Goal: Task Accomplishment & Management: Use online tool/utility

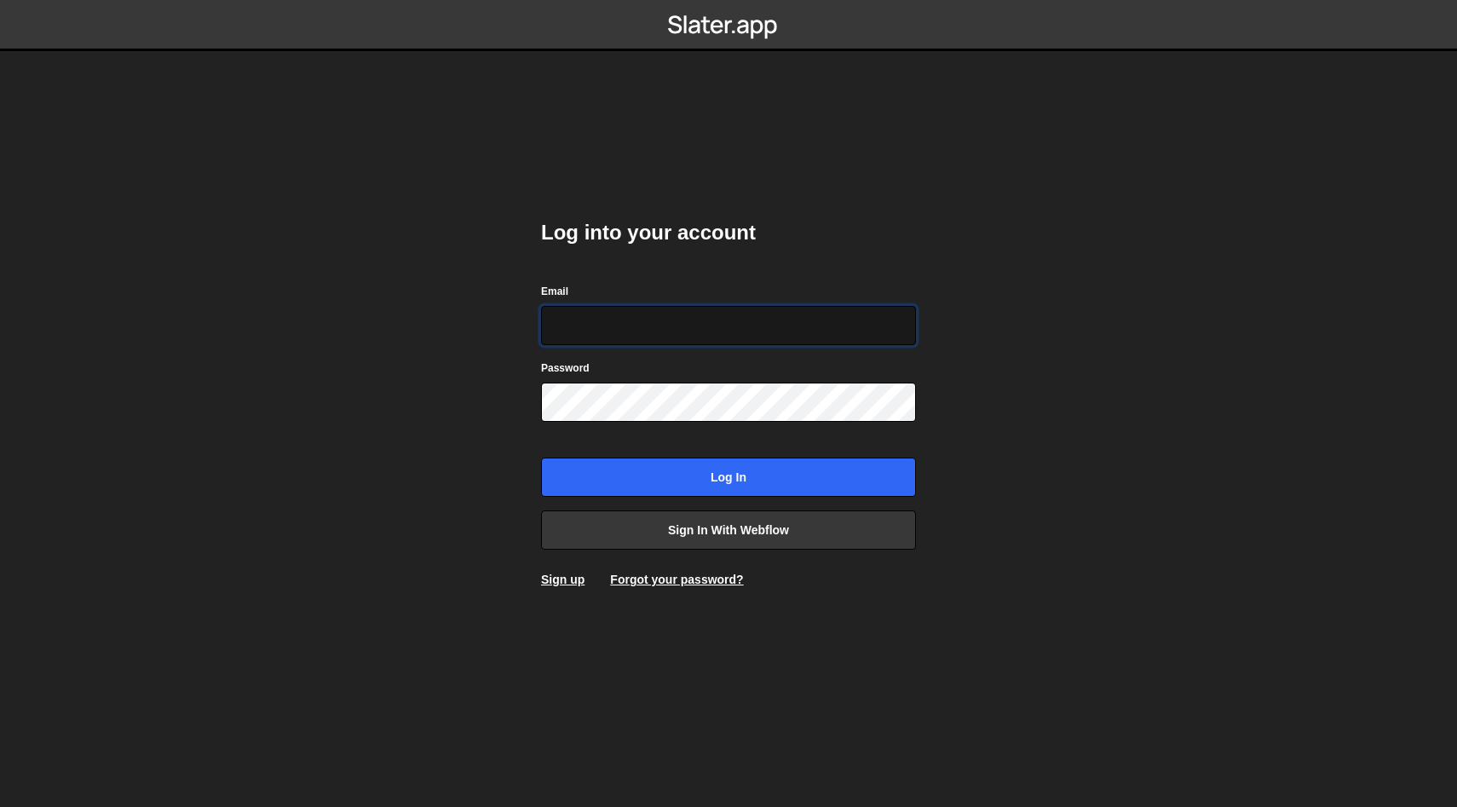
type input "philipp@komunique.com"
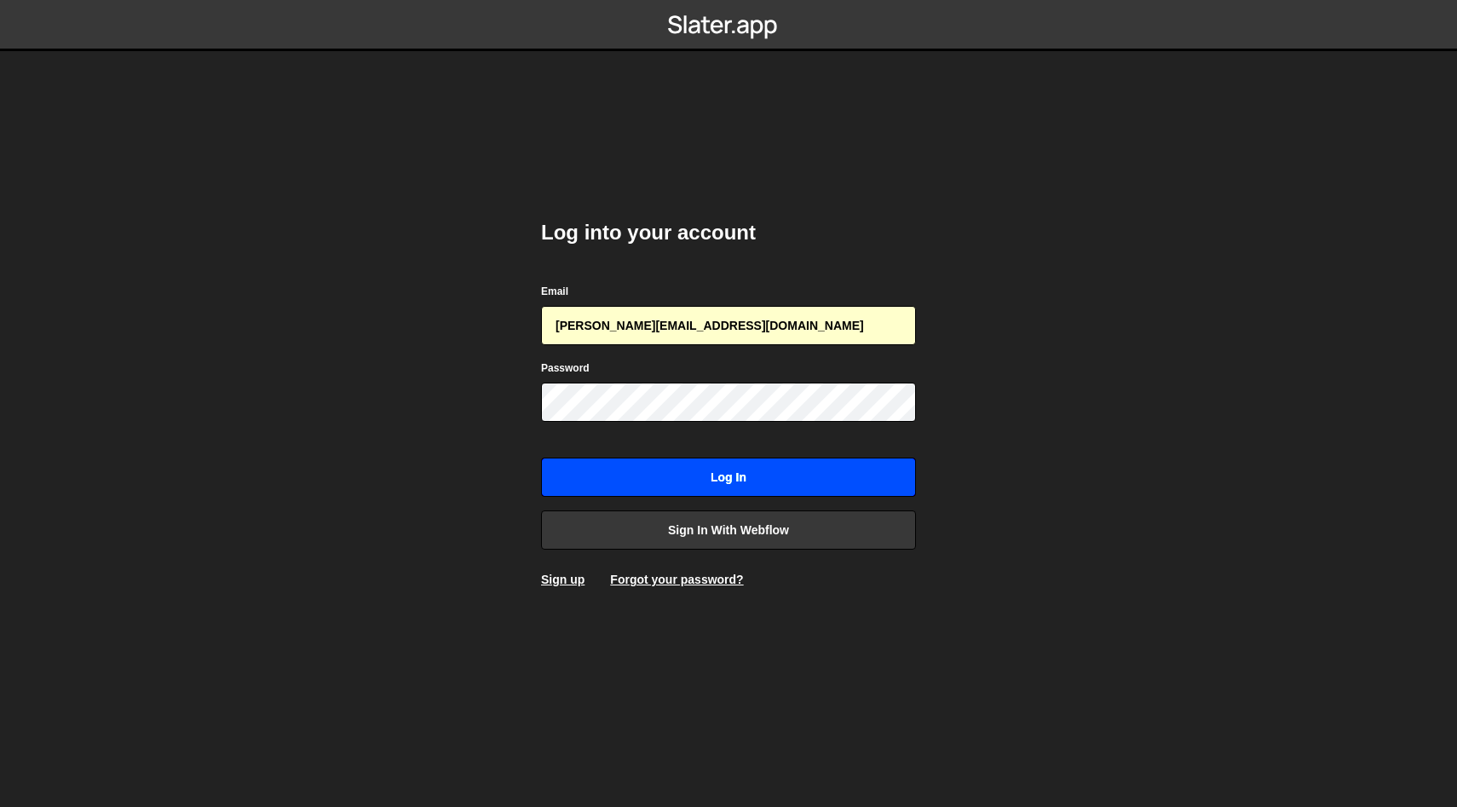
click at [626, 470] on input "Log in" at bounding box center [728, 477] width 375 height 39
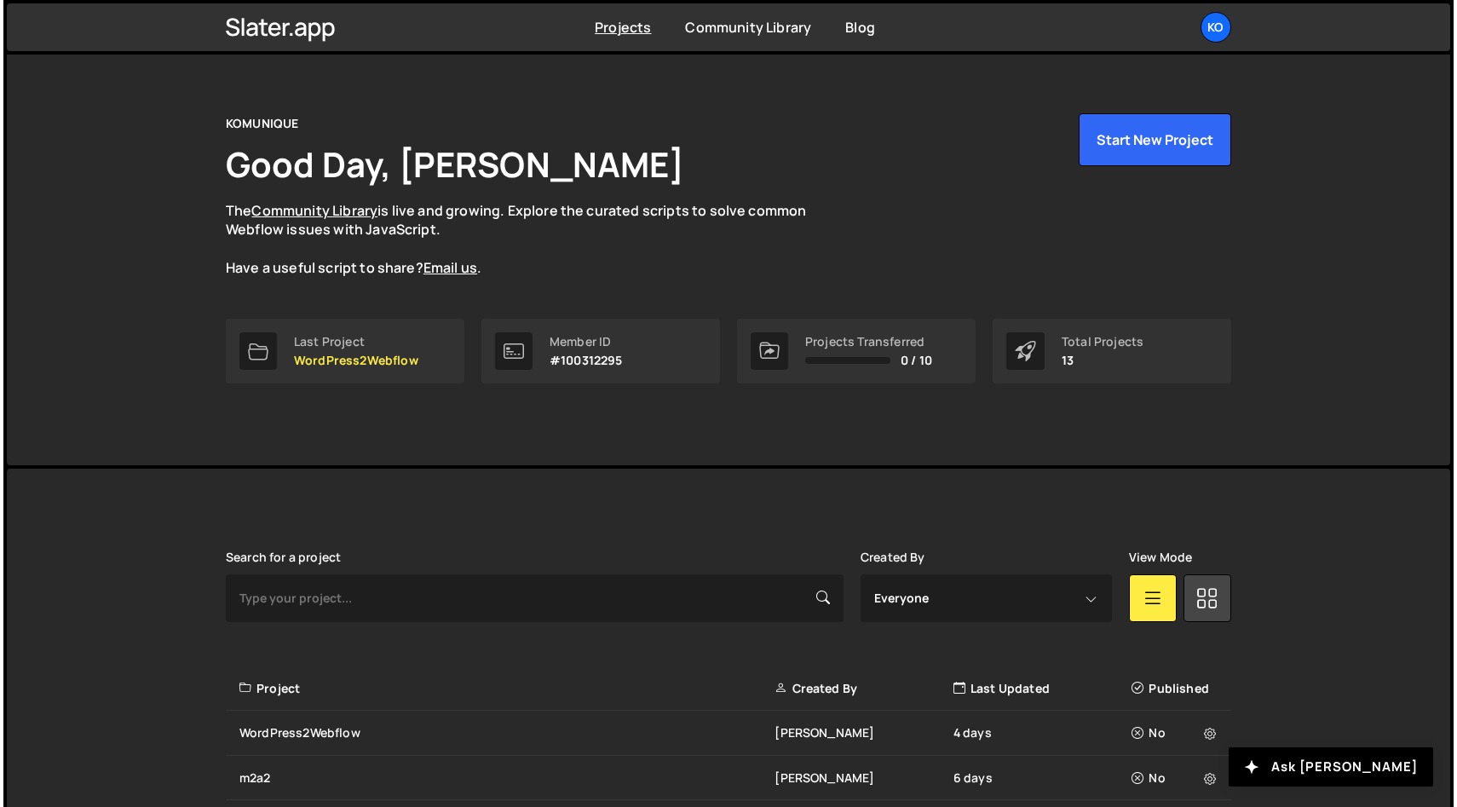
scroll to position [14, 0]
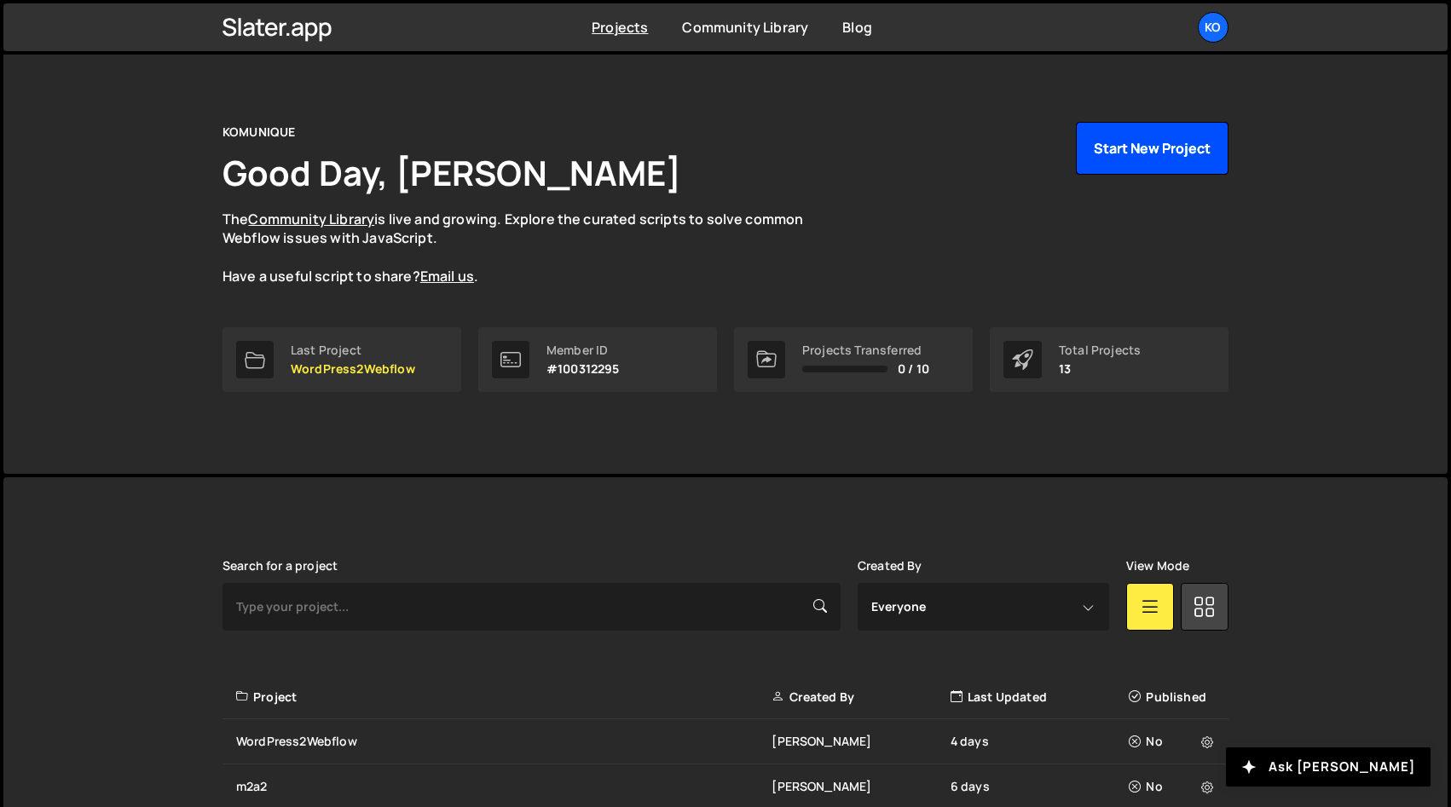
click at [1114, 153] on button "Start New Project" at bounding box center [1152, 148] width 153 height 53
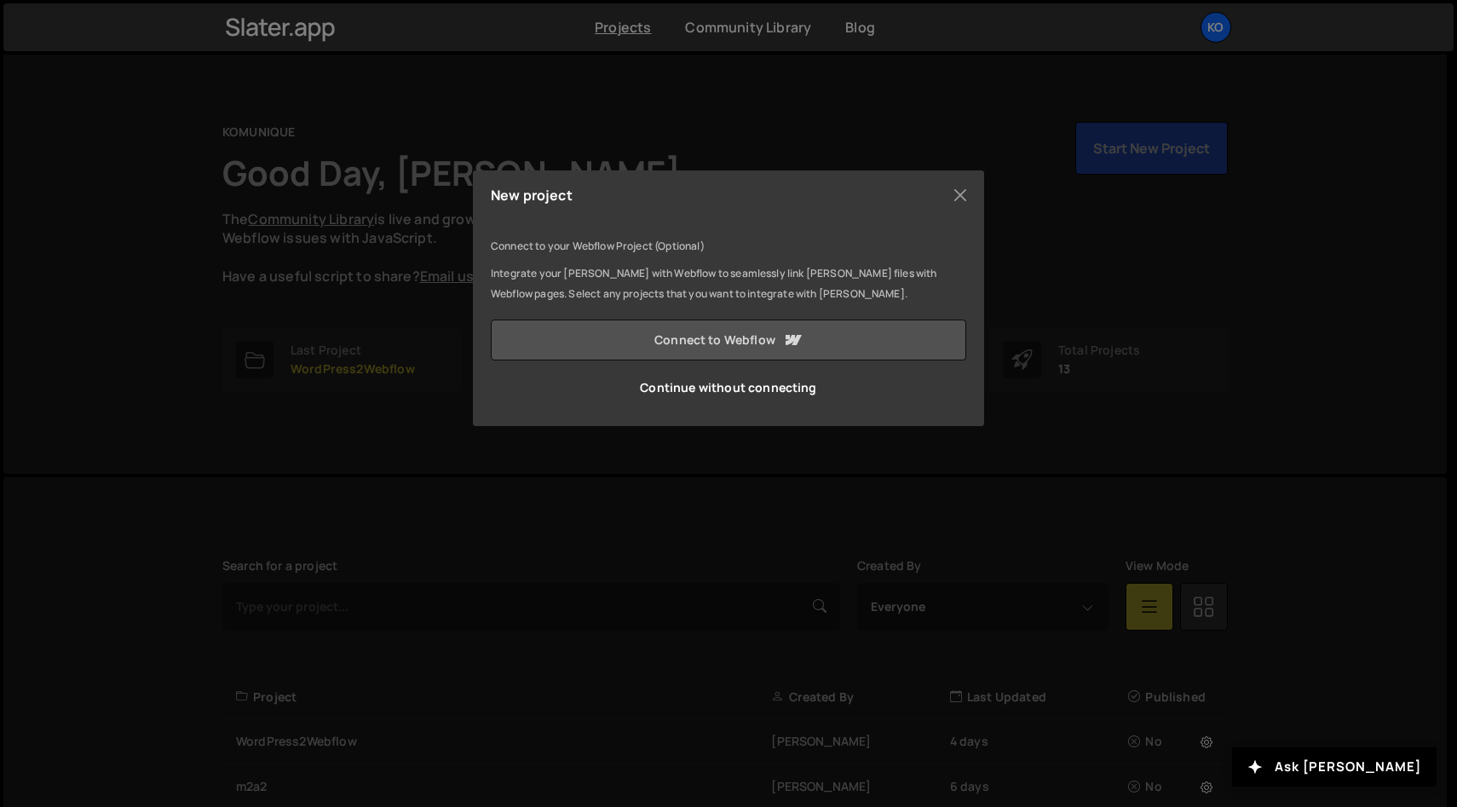
click at [676, 335] on link "Connect to Webflow" at bounding box center [729, 340] width 476 height 41
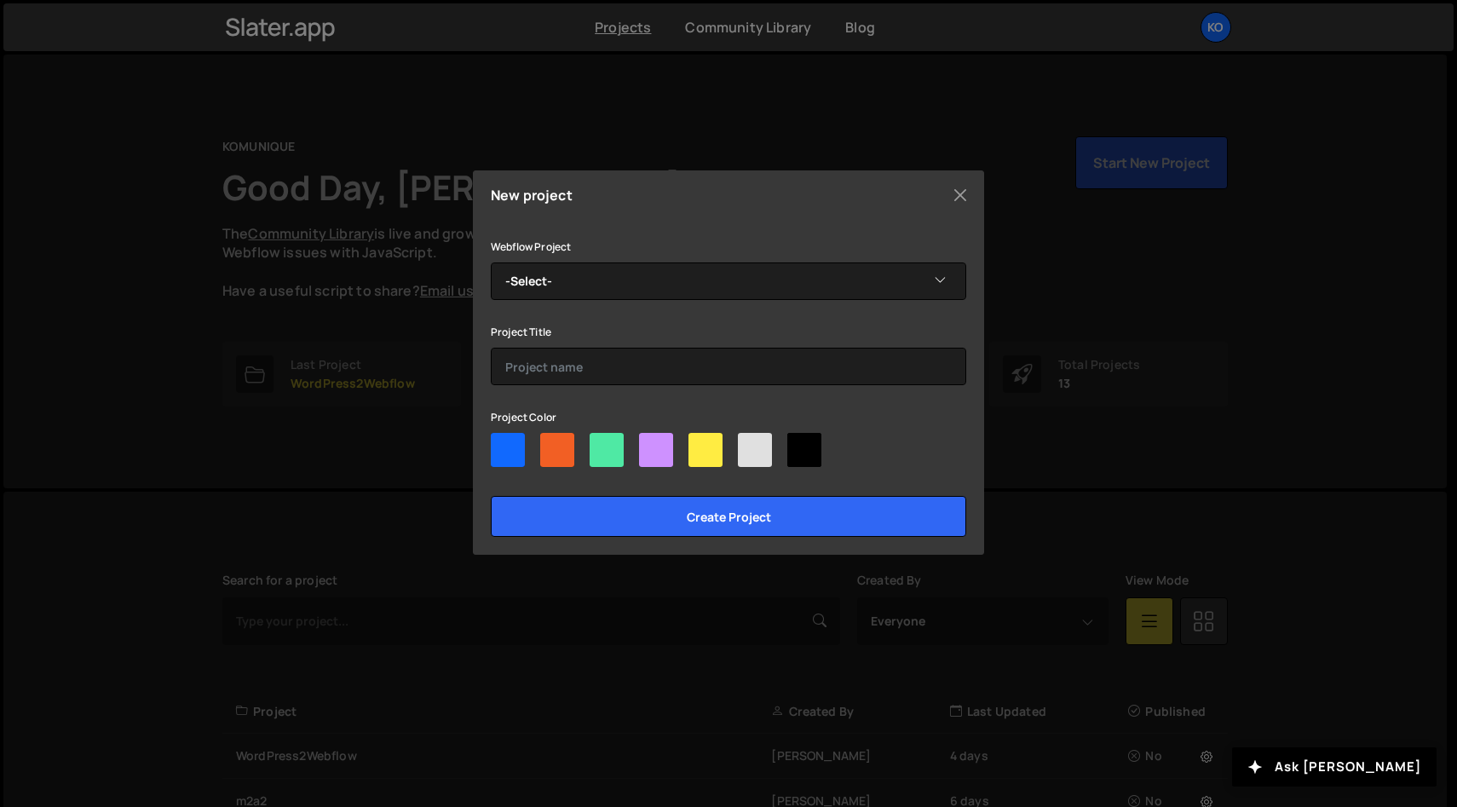
click at [713, 450] on div at bounding box center [706, 450] width 34 height 34
click at [700, 444] on input"] "radio" at bounding box center [694, 438] width 11 height 11
radio input"] "true"
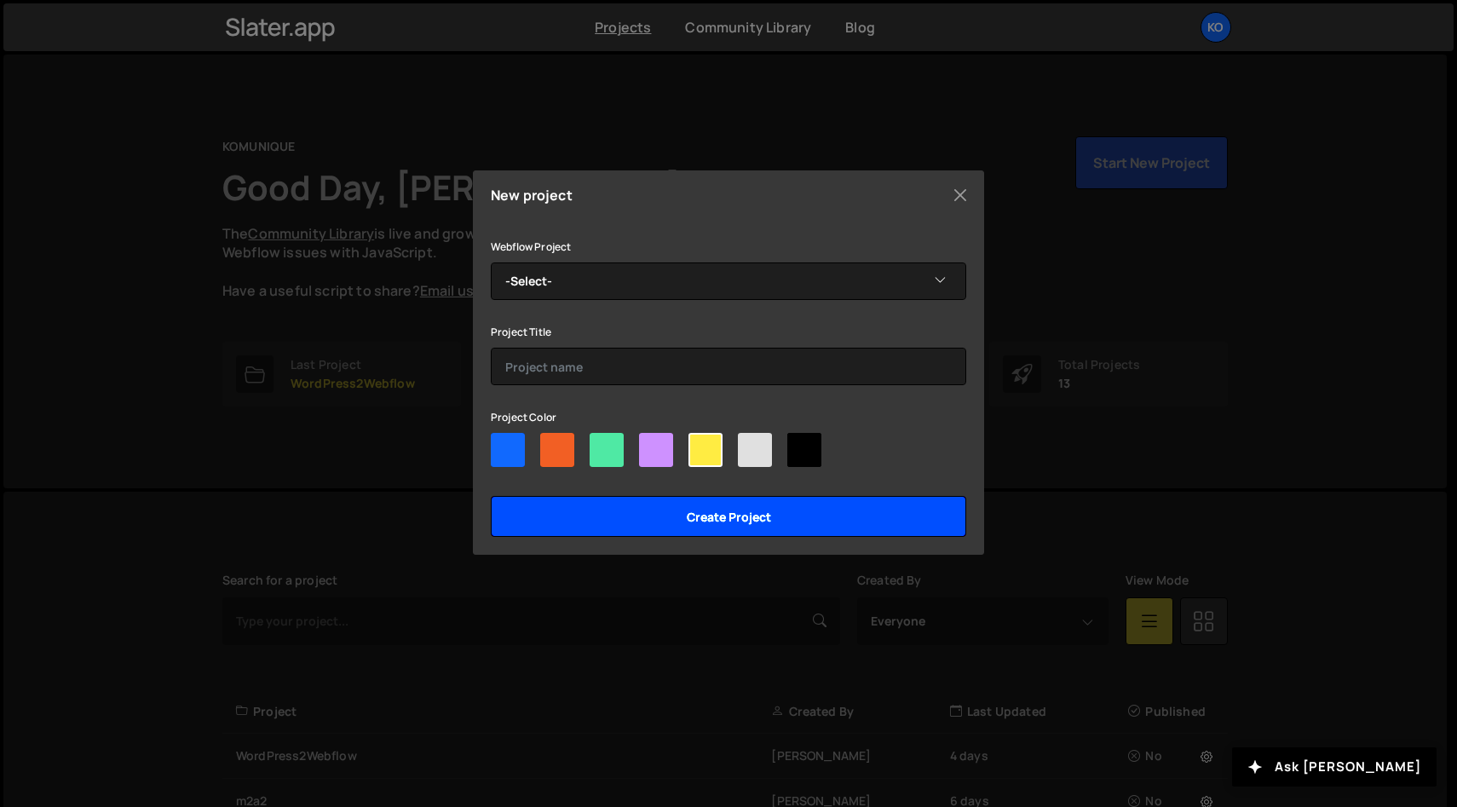
click at [679, 517] on input "Create project" at bounding box center [729, 516] width 476 height 41
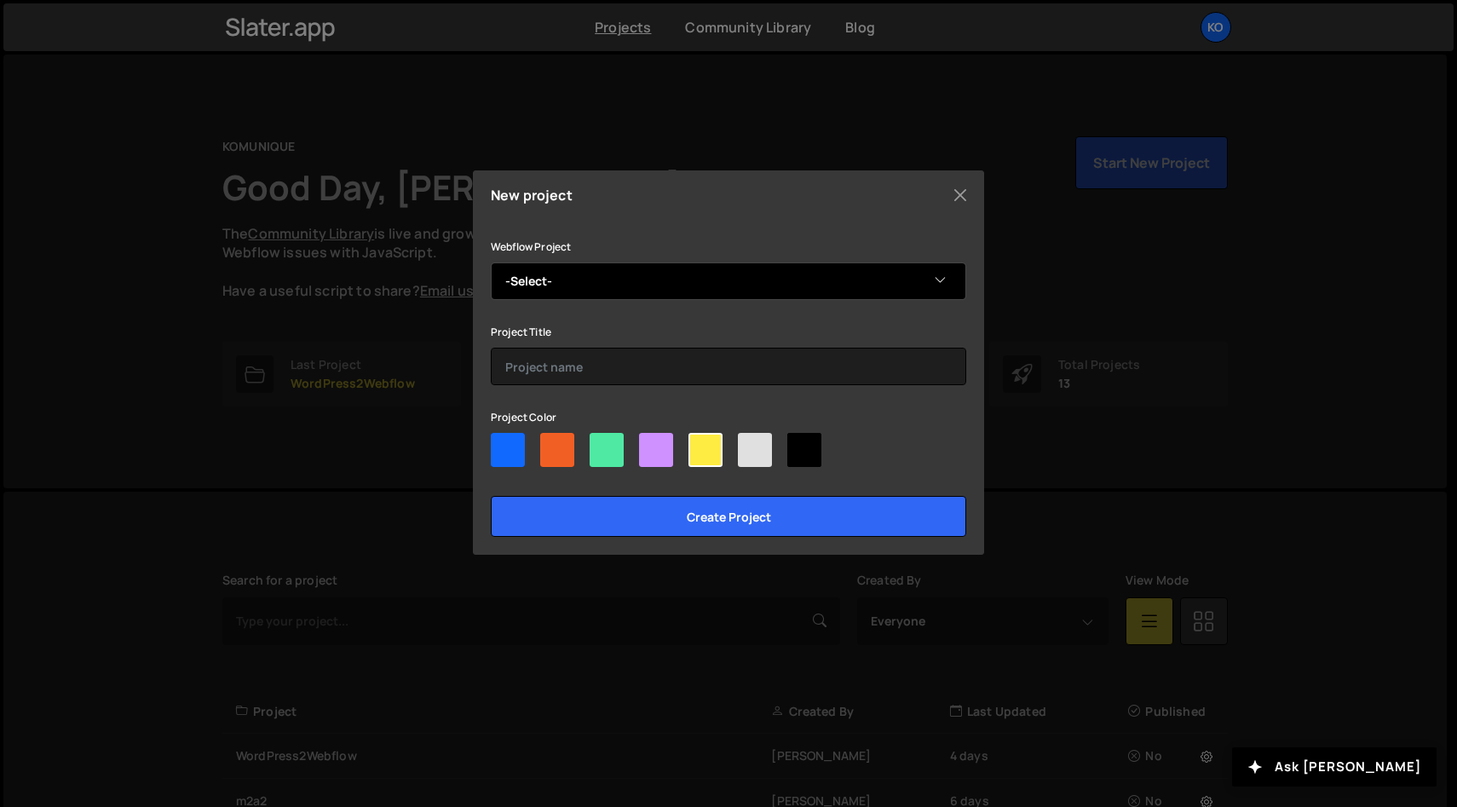
click at [686, 280] on select "-Select- KOMUNIQUE" at bounding box center [729, 282] width 476 height 38
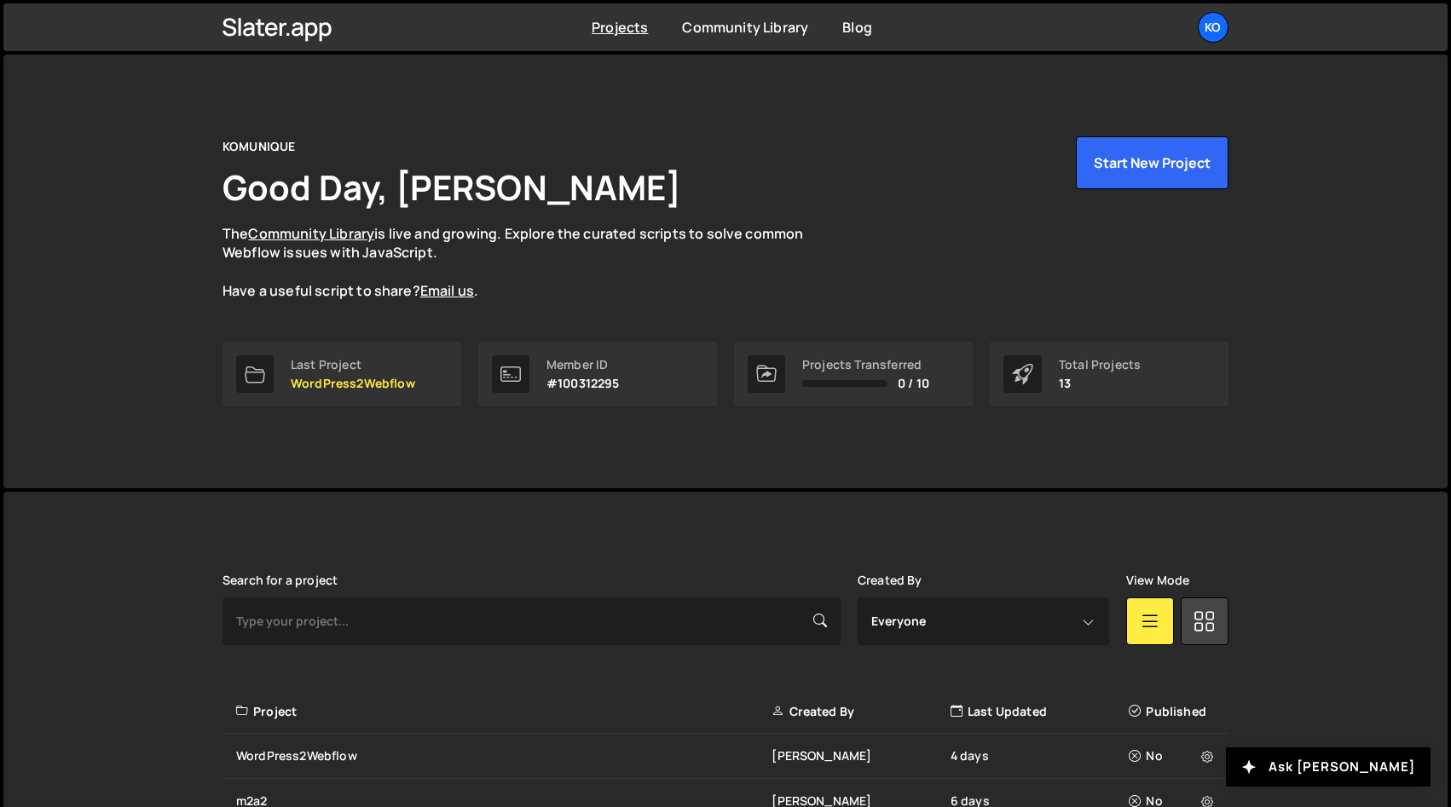
click at [638, 286] on p "The Community Library is live and growing. Explore the curated scripts to solve…" at bounding box center [529, 262] width 614 height 77
click at [1084, 167] on button "Start New Project" at bounding box center [1152, 162] width 153 height 53
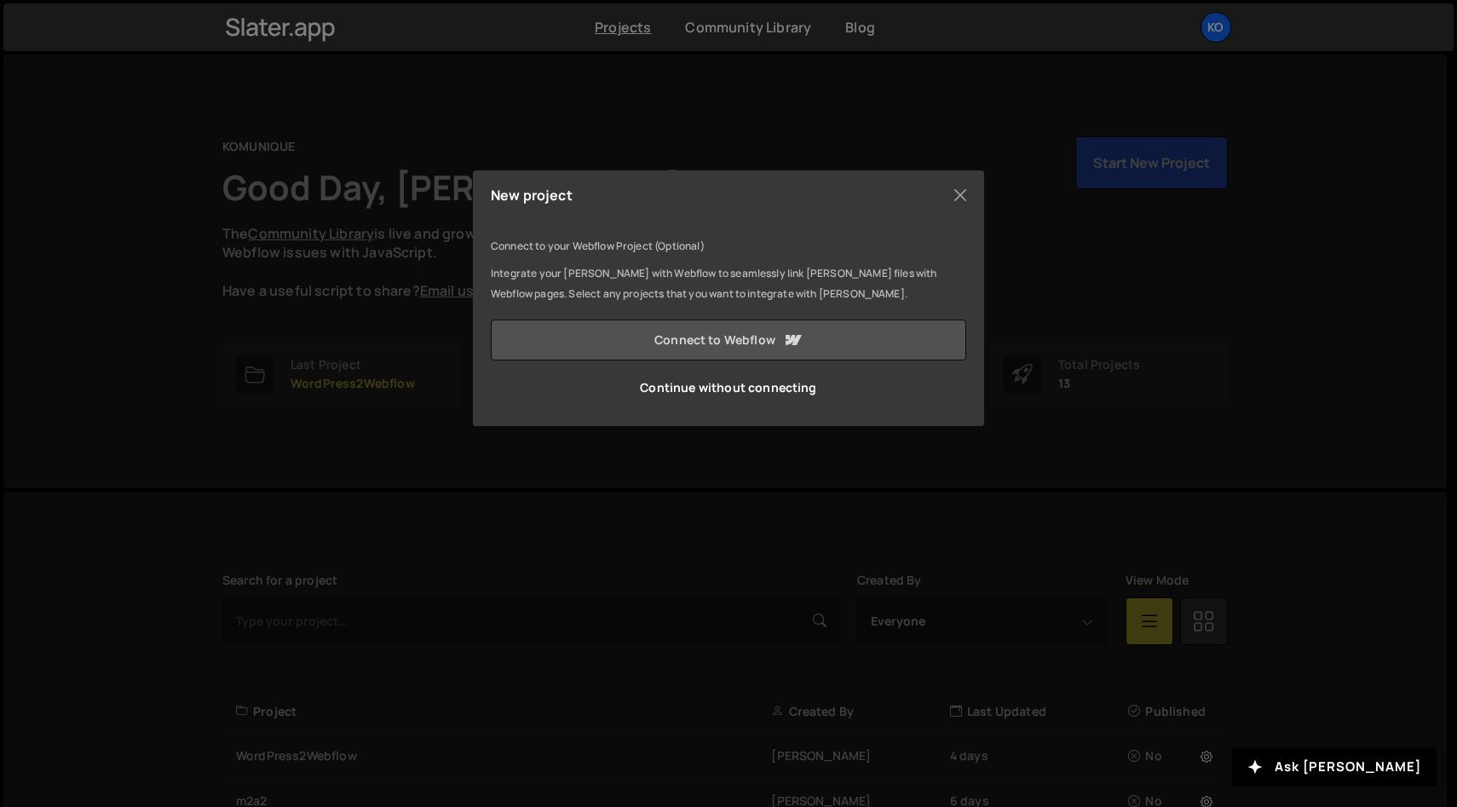
click at [636, 334] on link "Connect to Webflow" at bounding box center [729, 340] width 476 height 41
click at [963, 188] on button "Close" at bounding box center [961, 195] width 26 height 26
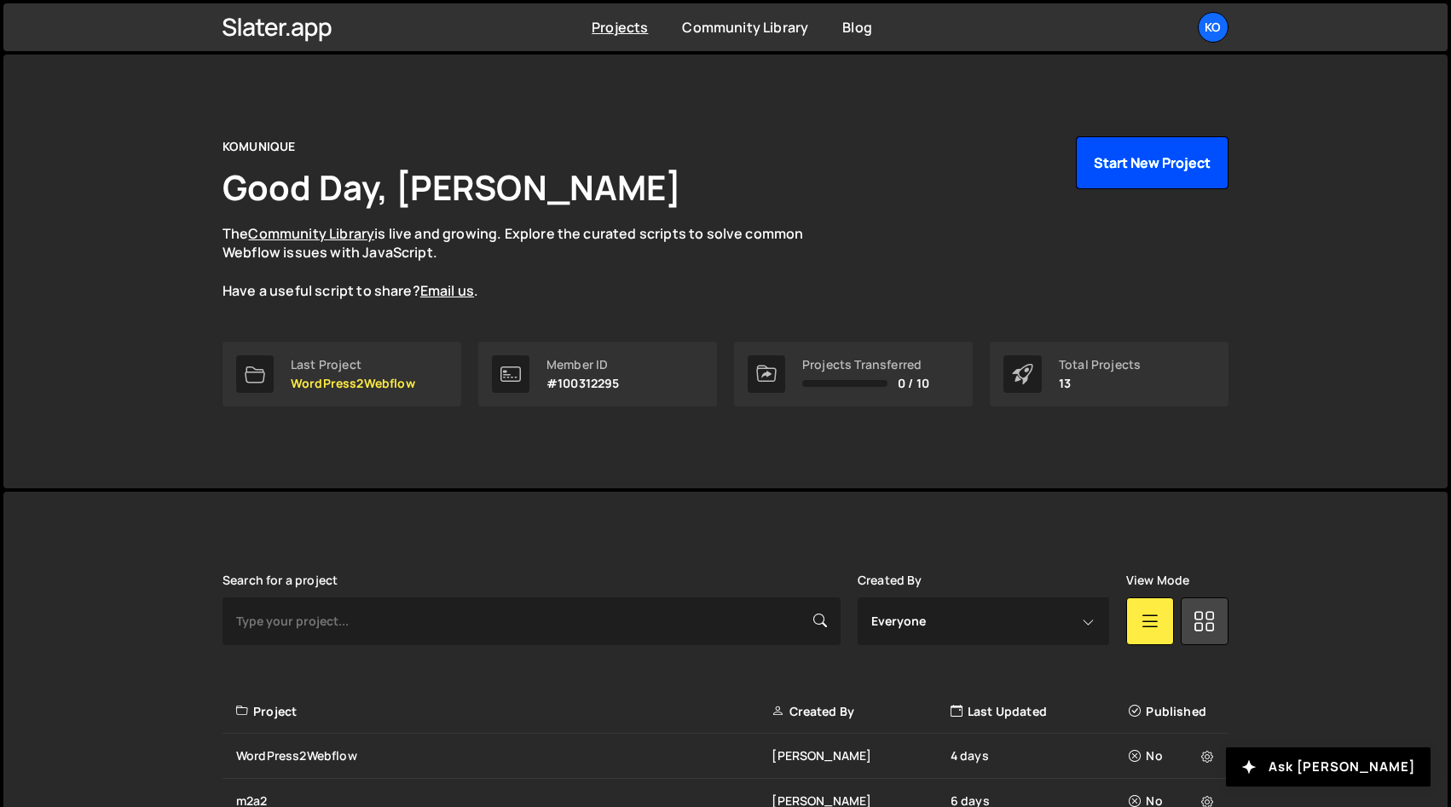
click at [1110, 172] on button "Start New Project" at bounding box center [1152, 162] width 153 height 53
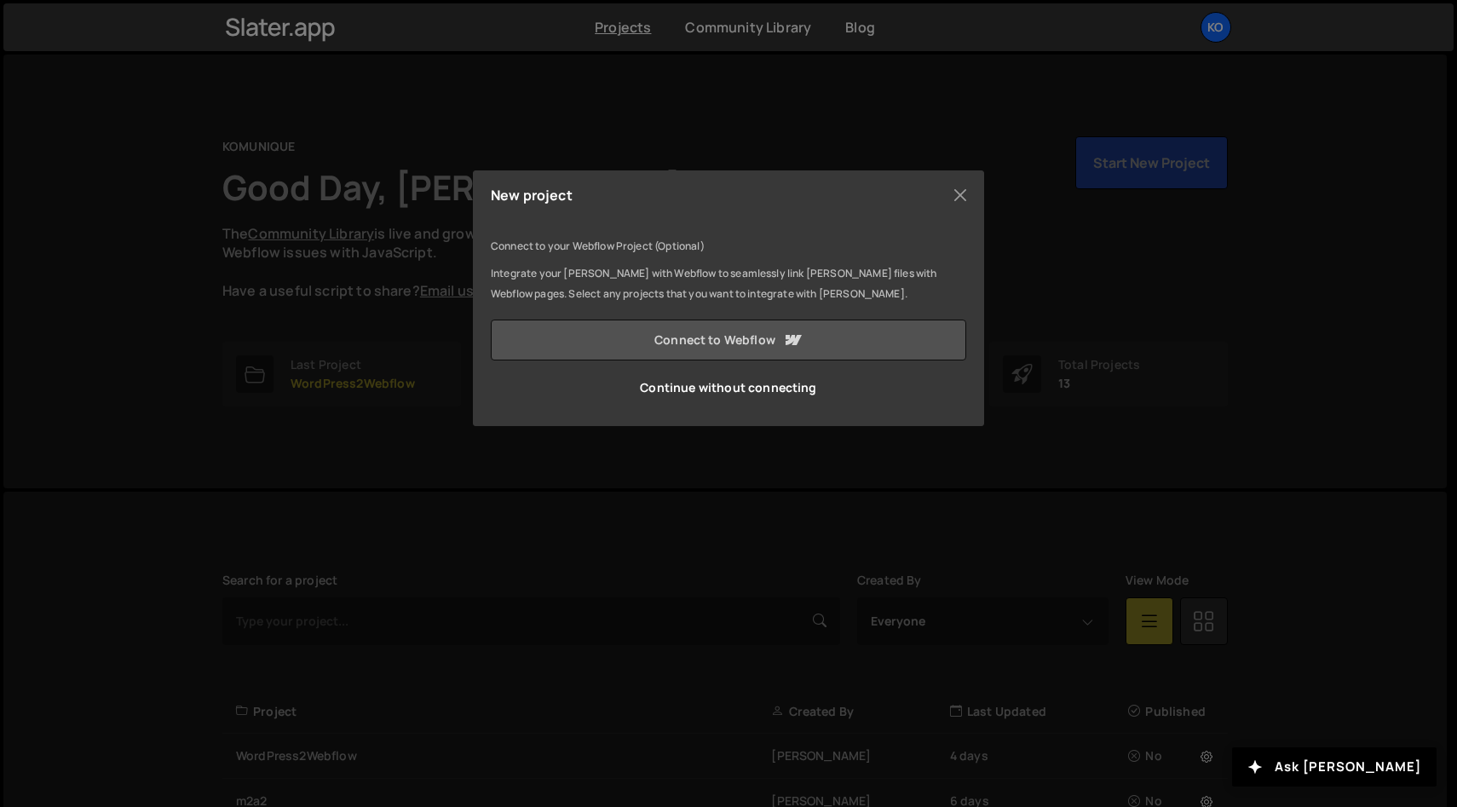
click at [678, 328] on link "Connect to Webflow" at bounding box center [729, 340] width 476 height 41
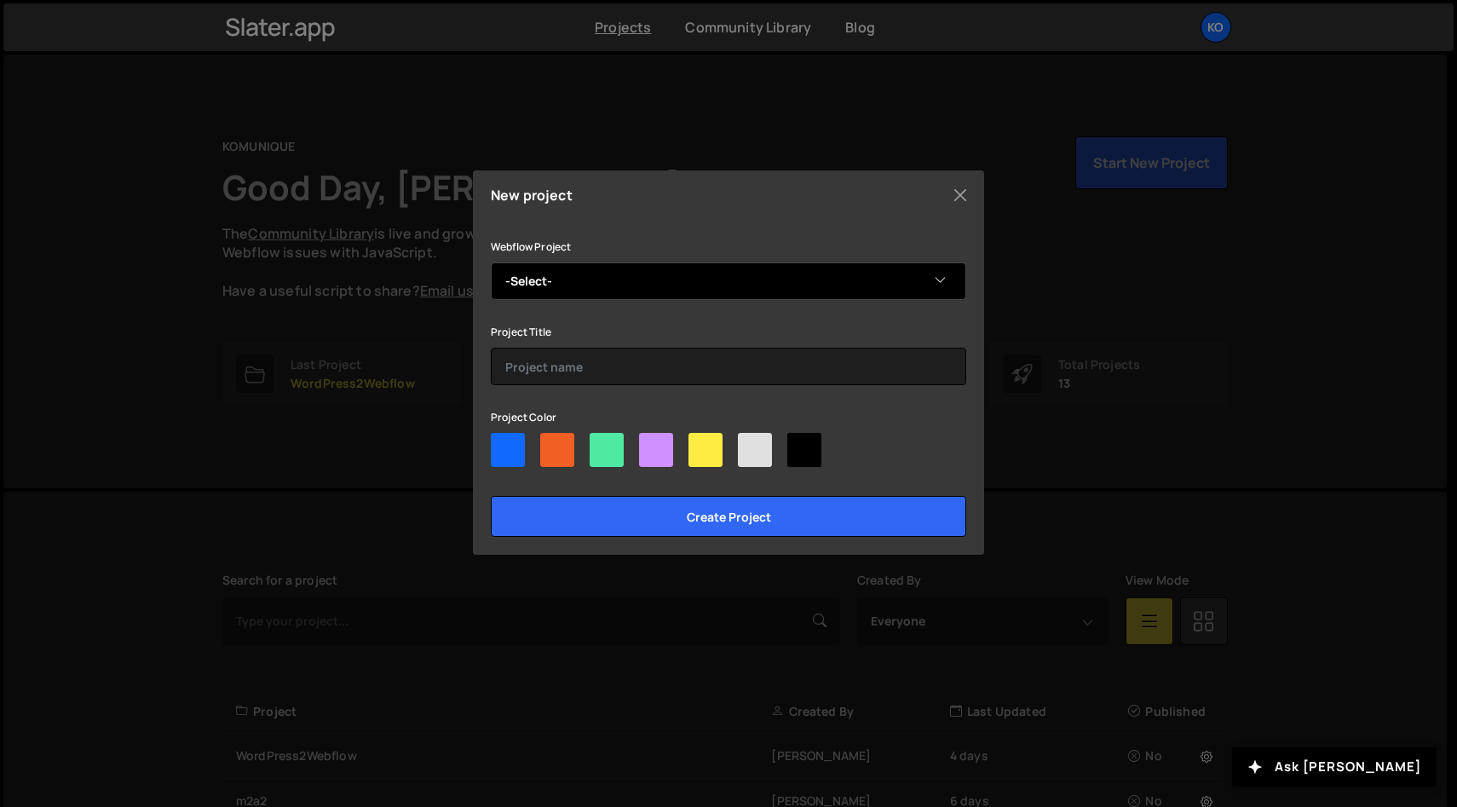
click at [866, 284] on select "-Select- KOMUNIQUE" at bounding box center [729, 282] width 476 height 38
select select "68e918feb2d110c6d079e32d"
click at [491, 263] on select "-Select- KOMUNIQUE" at bounding box center [729, 282] width 476 height 38
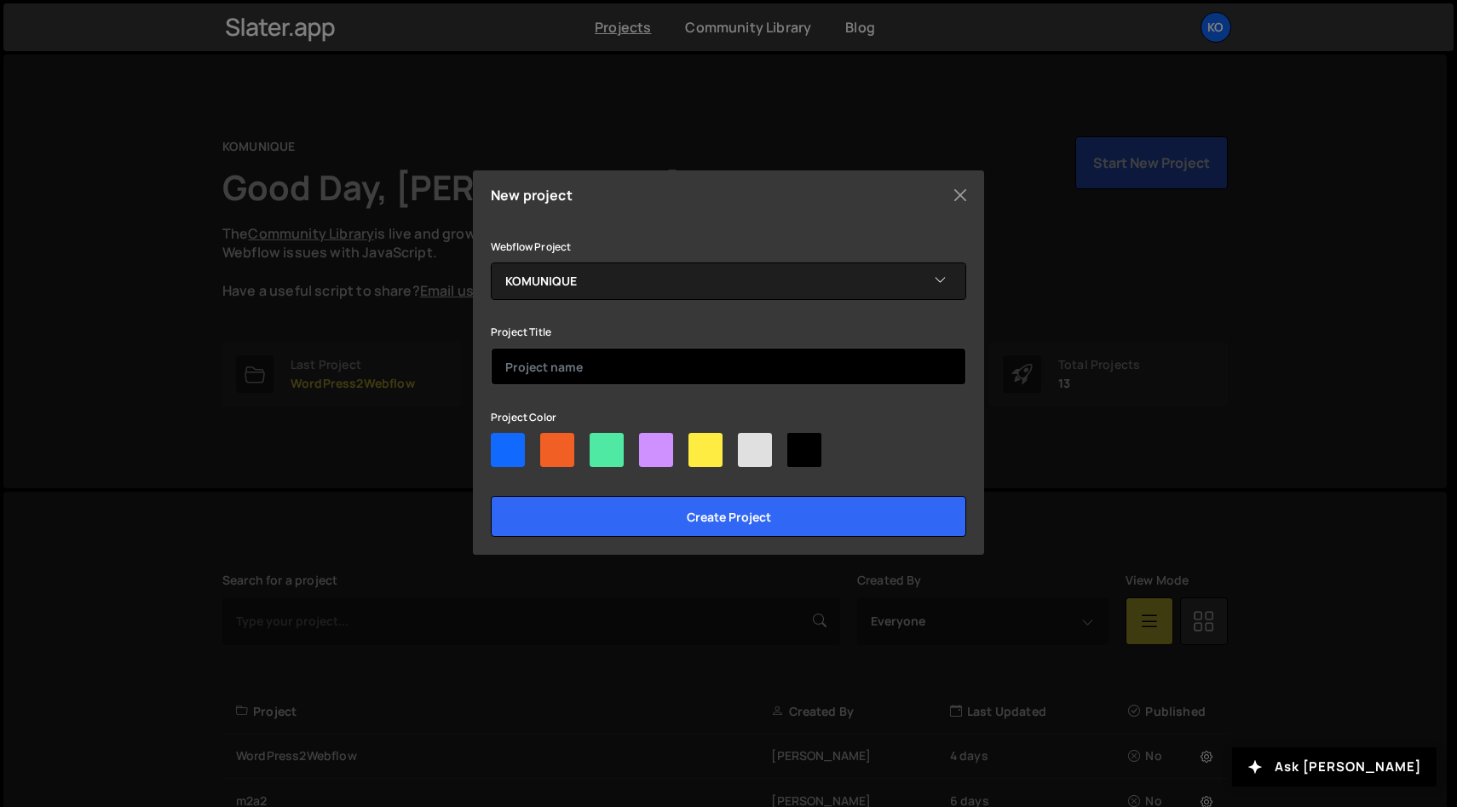
click at [611, 364] on input "text" at bounding box center [729, 367] width 476 height 38
type input "KOMUNIQUE"
click at [713, 452] on div at bounding box center [706, 450] width 34 height 34
click at [700, 444] on input"] "radio" at bounding box center [694, 438] width 11 height 11
radio input"] "true"
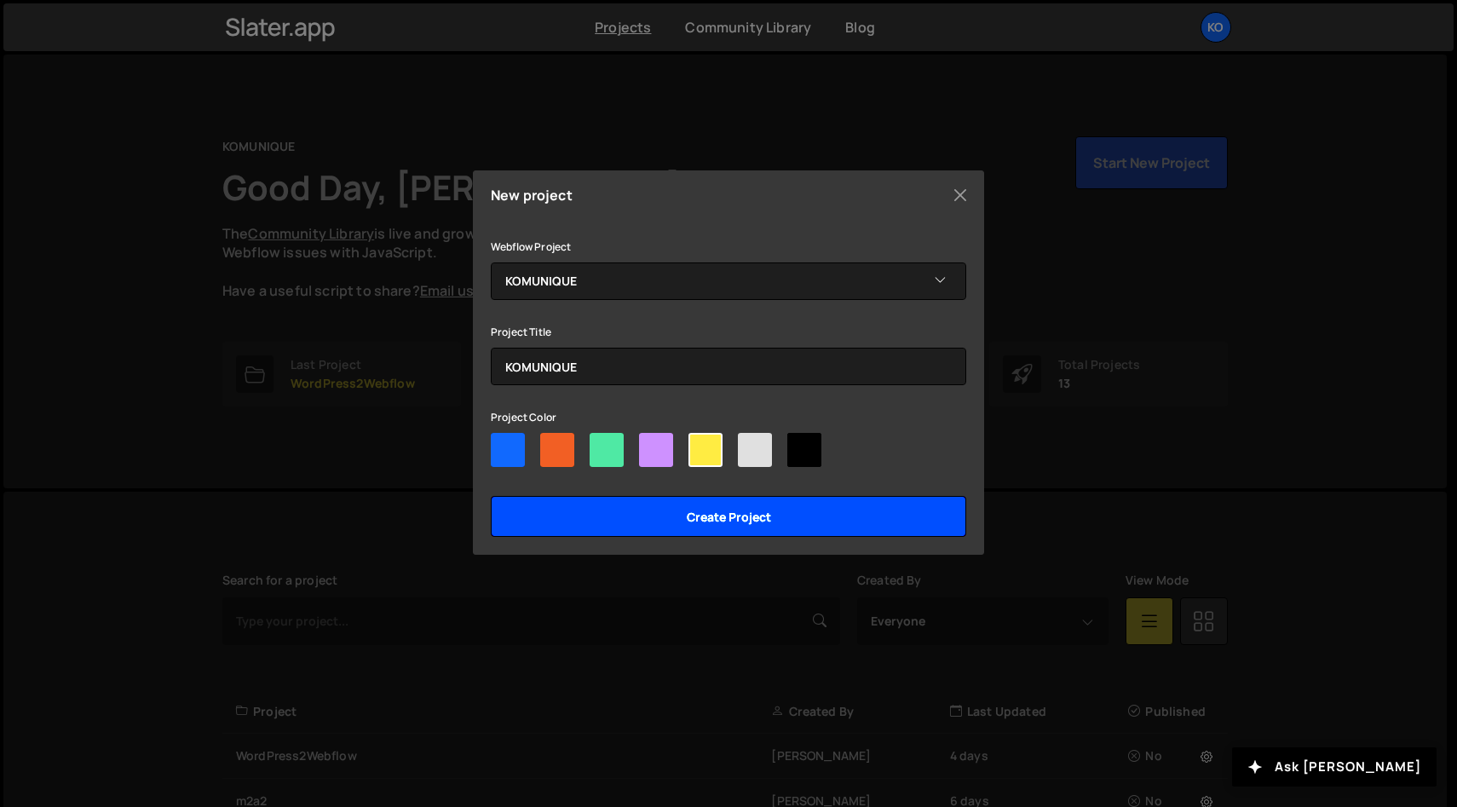
click at [678, 517] on input "Create project" at bounding box center [729, 516] width 476 height 41
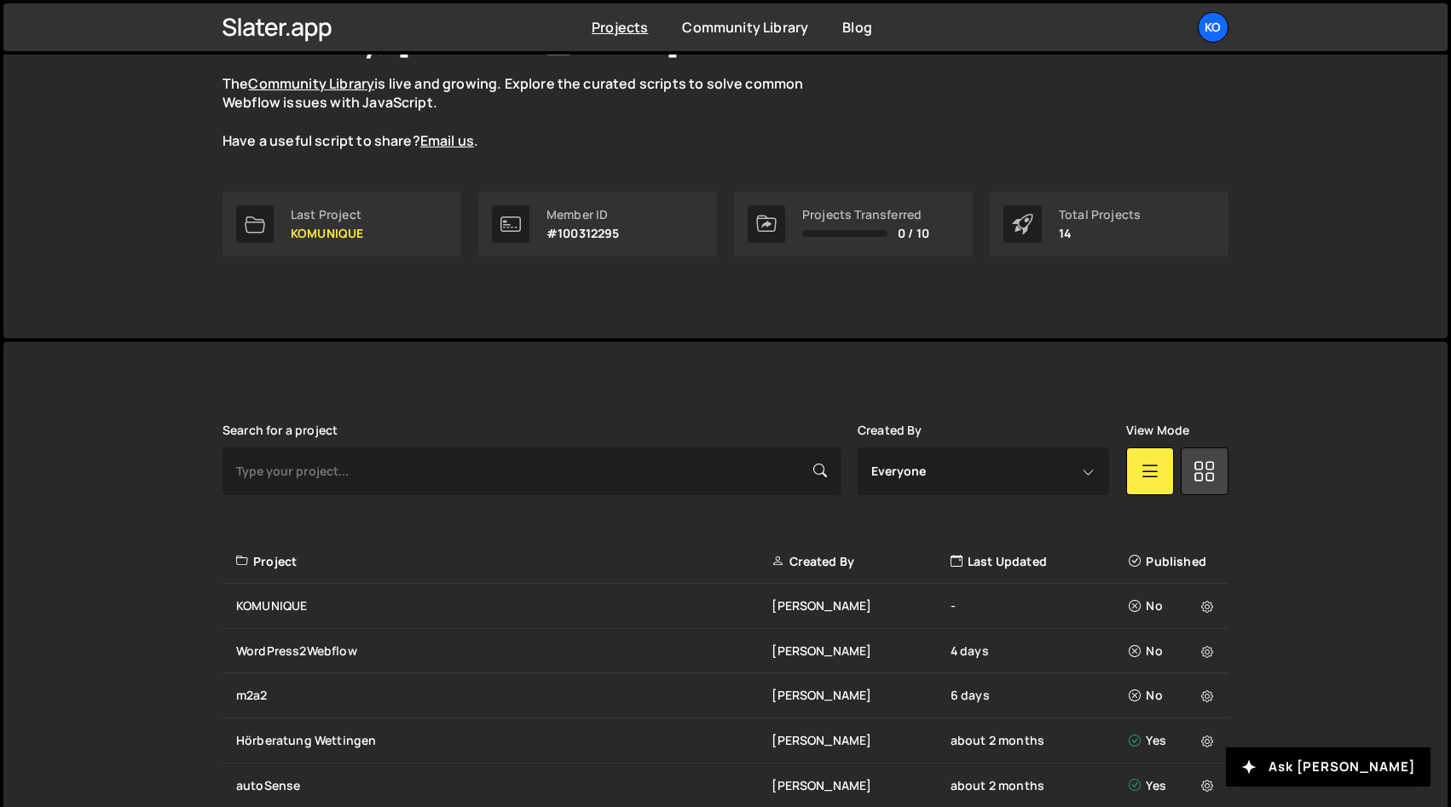
scroll to position [201, 0]
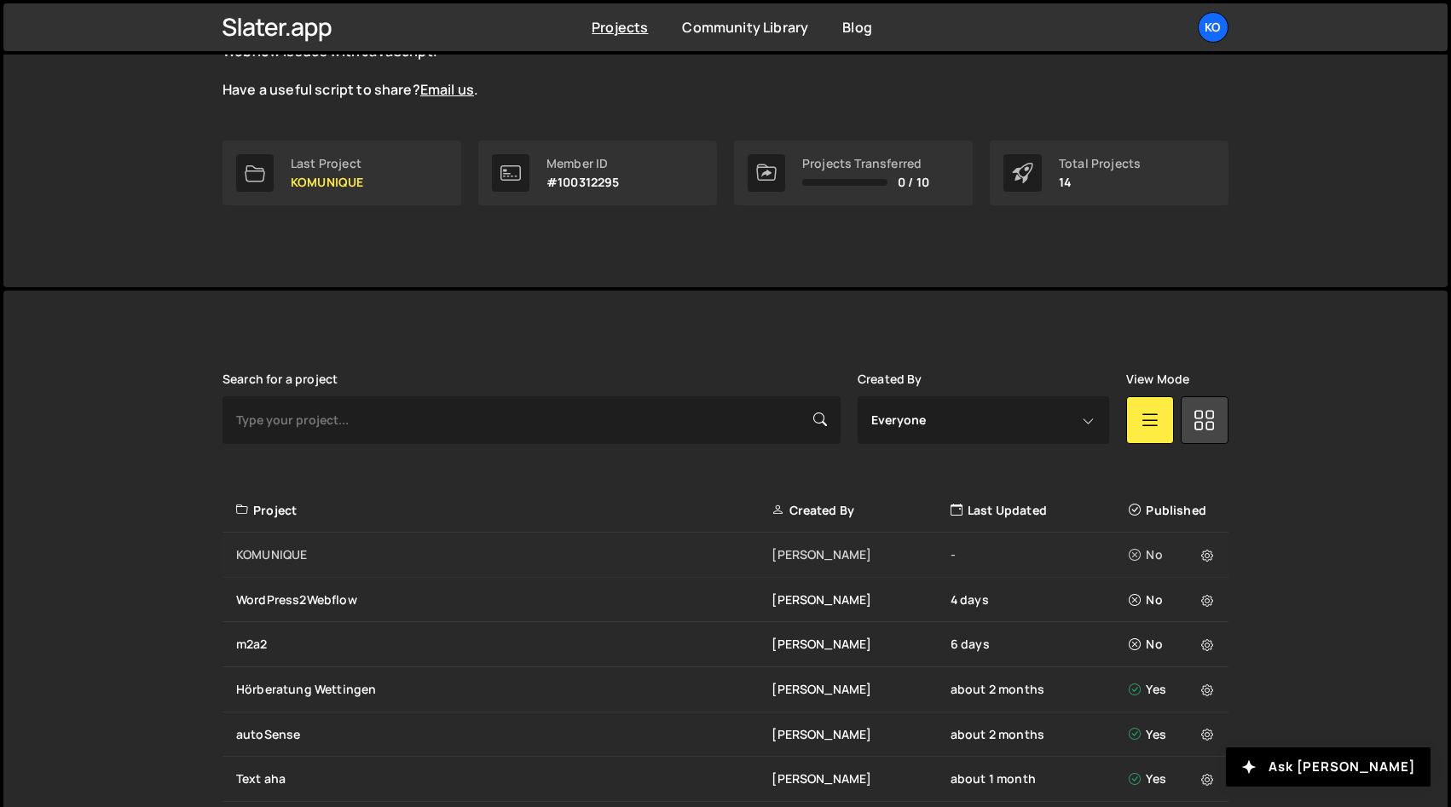
click at [588, 549] on div "KOMUNIQUE" at bounding box center [503, 554] width 535 height 17
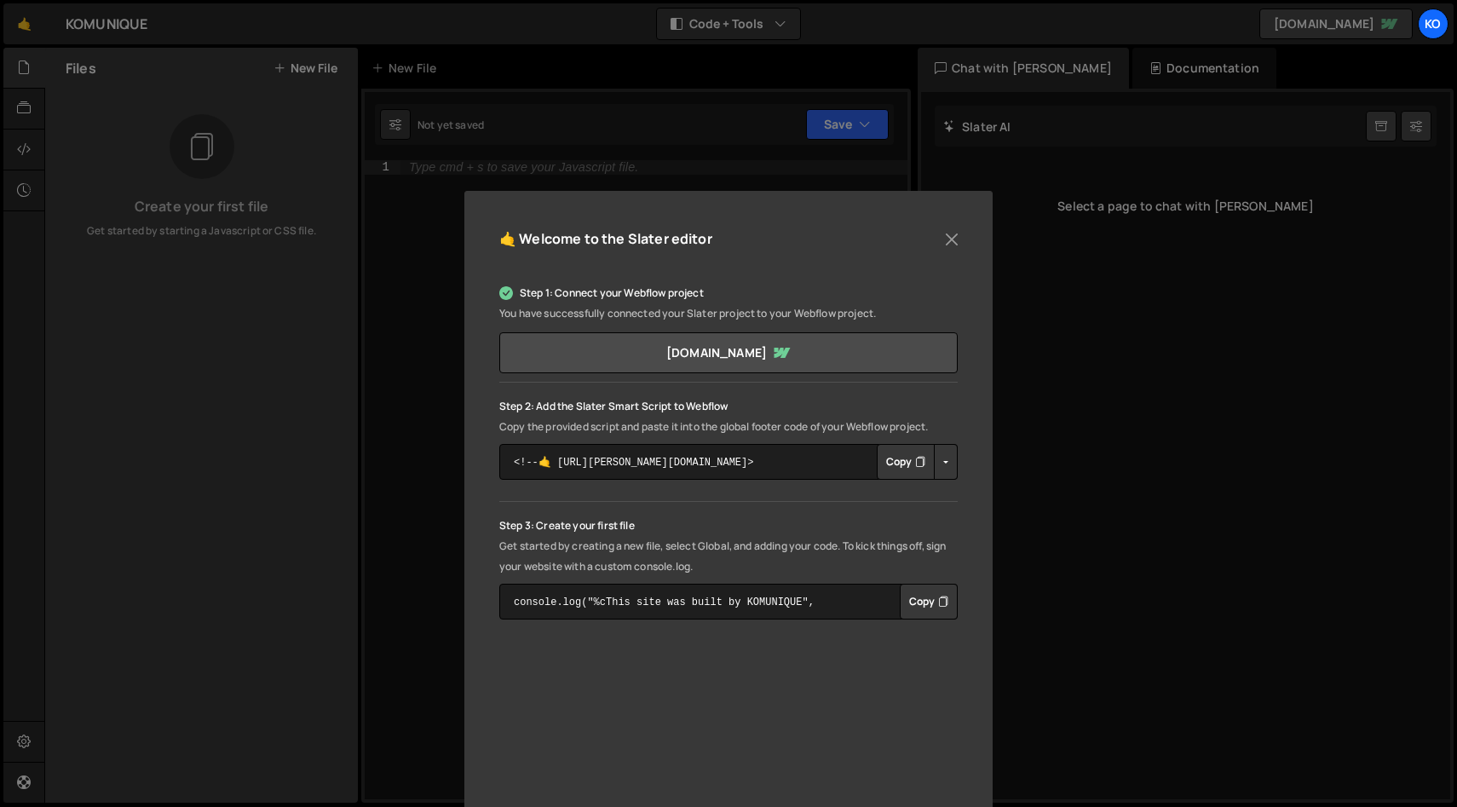
click at [901, 463] on button "Copy" at bounding box center [906, 462] width 58 height 36
click at [921, 597] on button "Copy" at bounding box center [929, 602] width 58 height 36
click at [668, 145] on div "🤙 Welcome to the Slater editor Step 1: Connect your Webflow project You have su…" at bounding box center [728, 403] width 1457 height 807
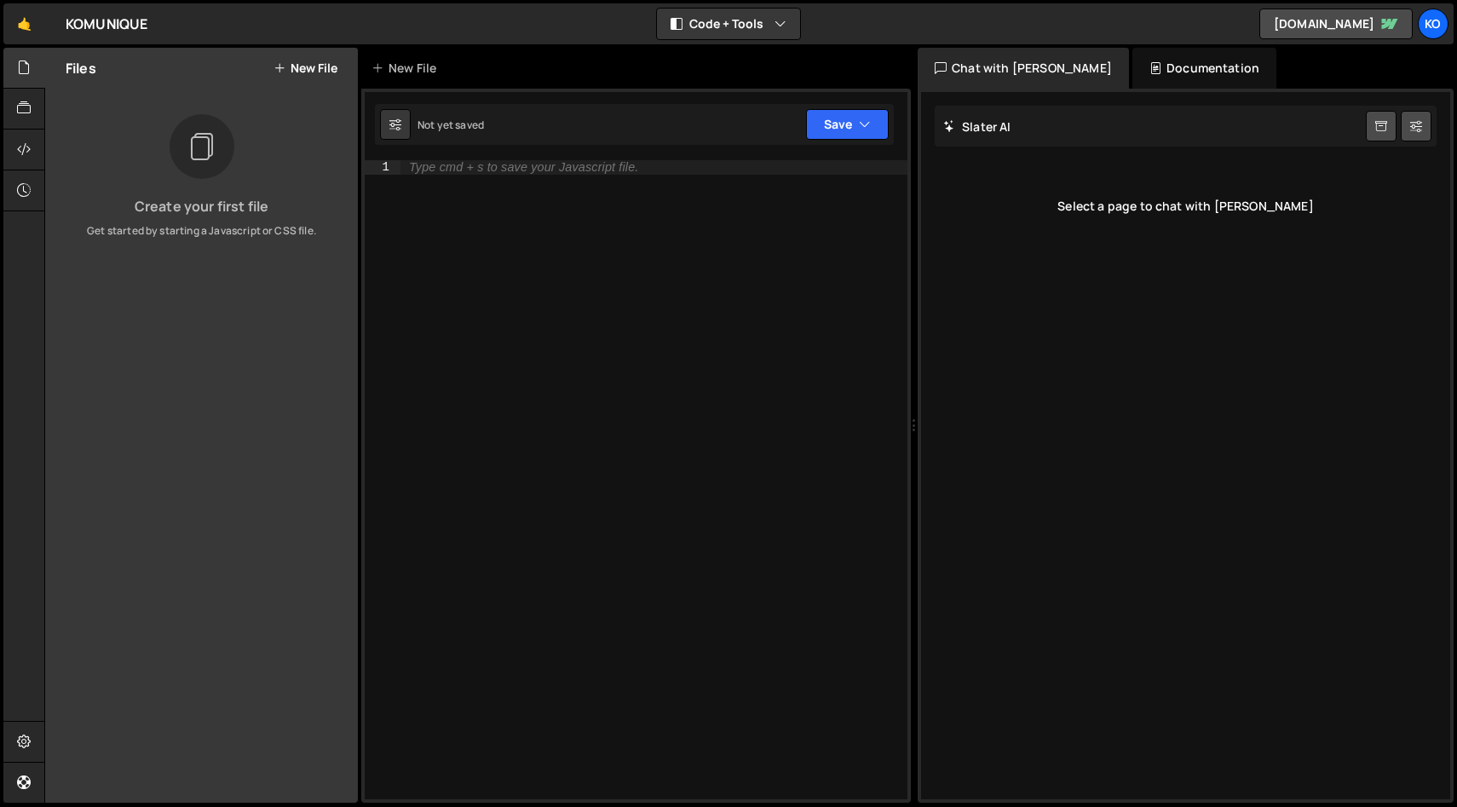
click at [312, 64] on button "New File" at bounding box center [306, 68] width 64 height 14
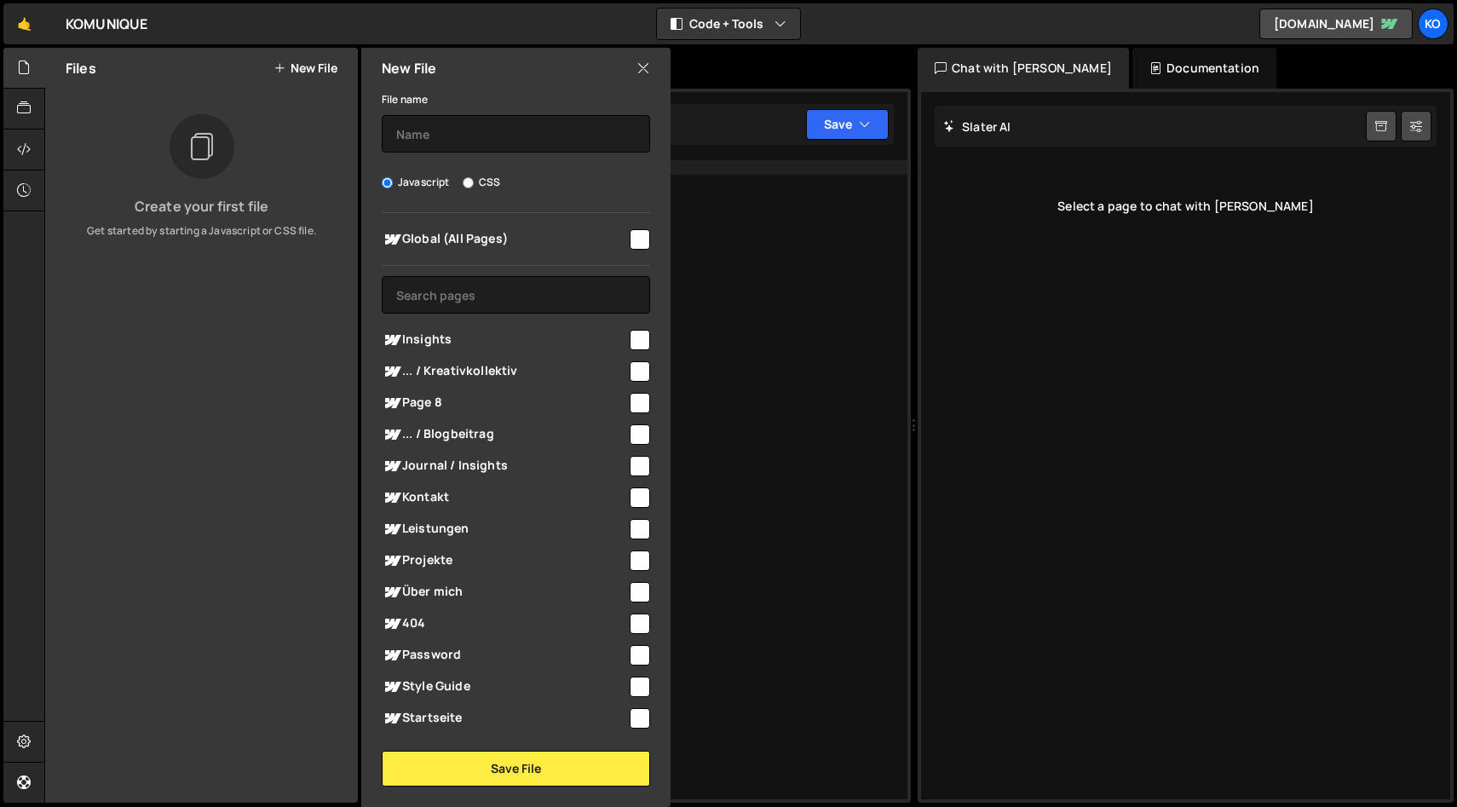
click at [634, 237] on input "checkbox" at bounding box center [640, 239] width 20 height 20
checkbox input "true"
click at [414, 132] on input "text" at bounding box center [516, 134] width 268 height 38
type input "main"
click at [591, 205] on div "File name main Javascript CSS Global (All Pages)" at bounding box center [515, 438] width 309 height 698
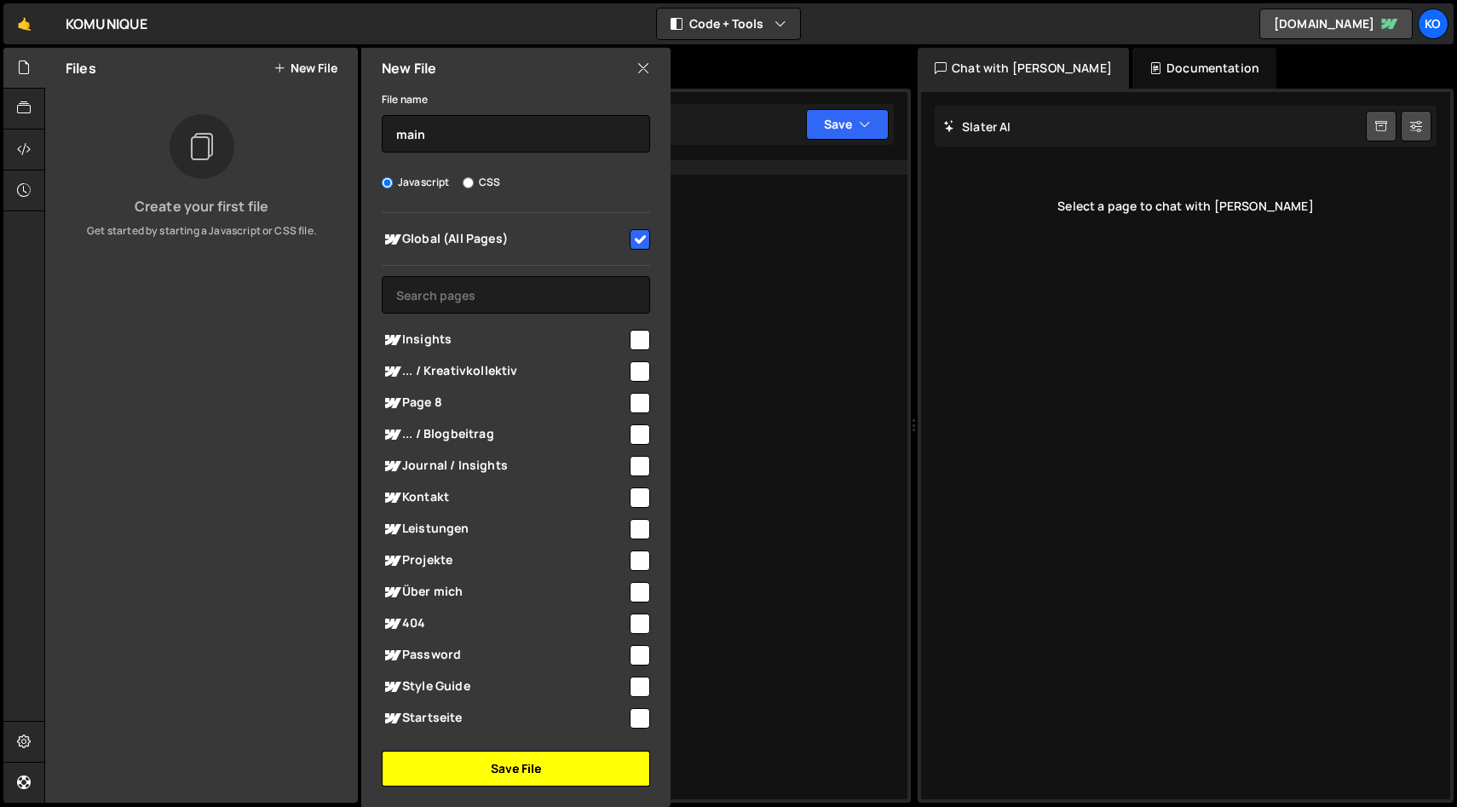
click at [527, 766] on button "Save File" at bounding box center [516, 769] width 268 height 36
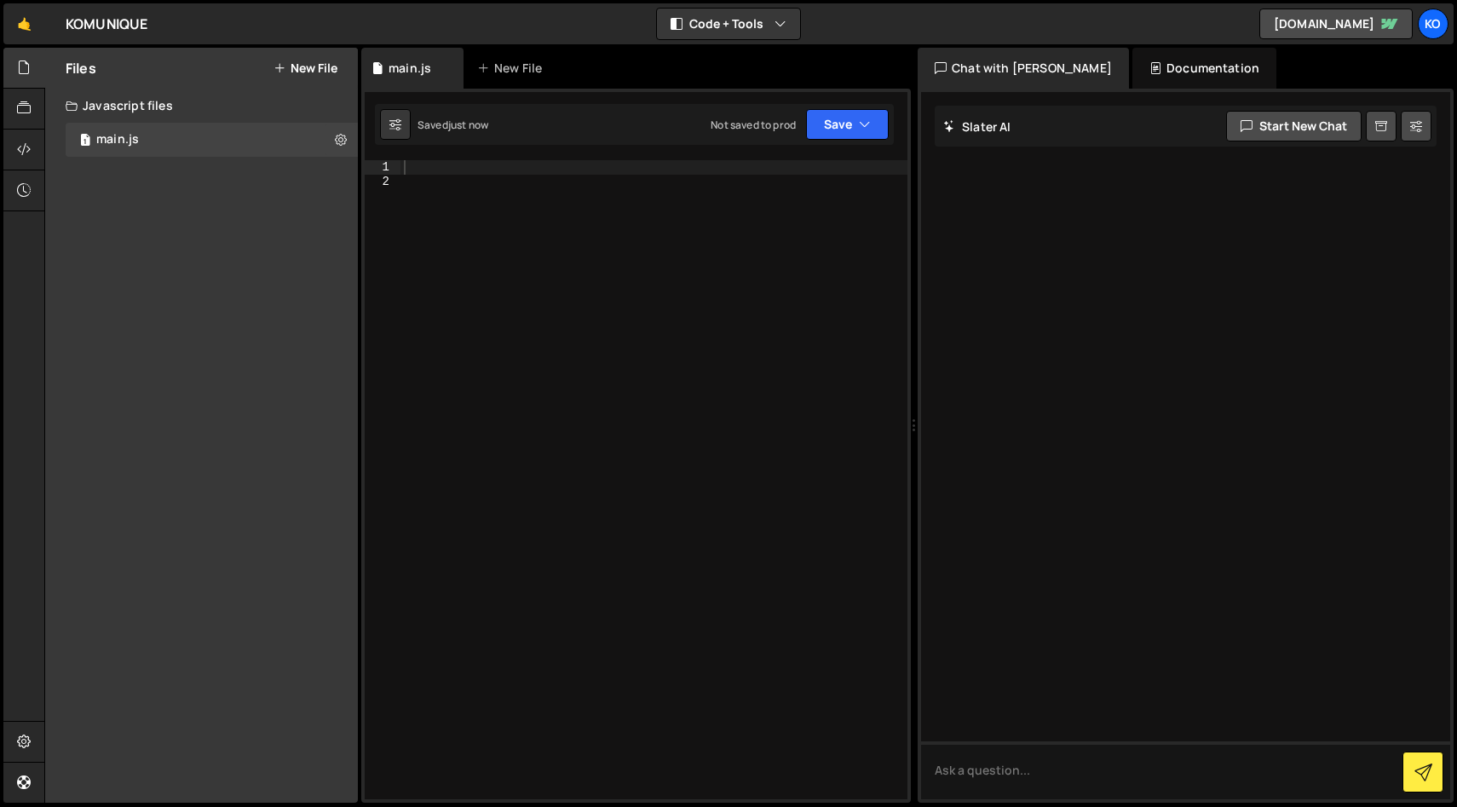
click at [470, 160] on div at bounding box center [654, 493] width 507 height 667
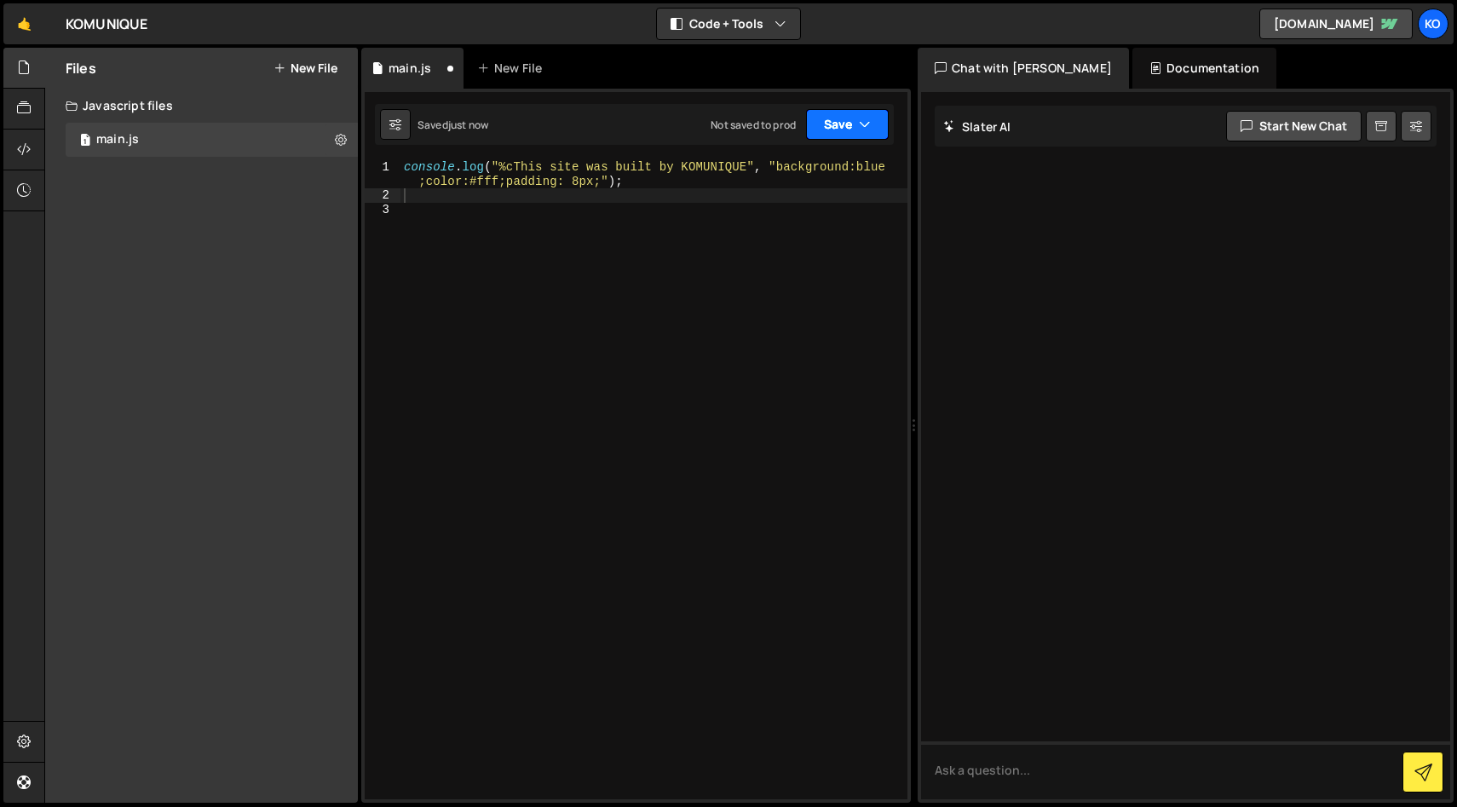
click at [847, 124] on button "Save" at bounding box center [847, 124] width 83 height 31
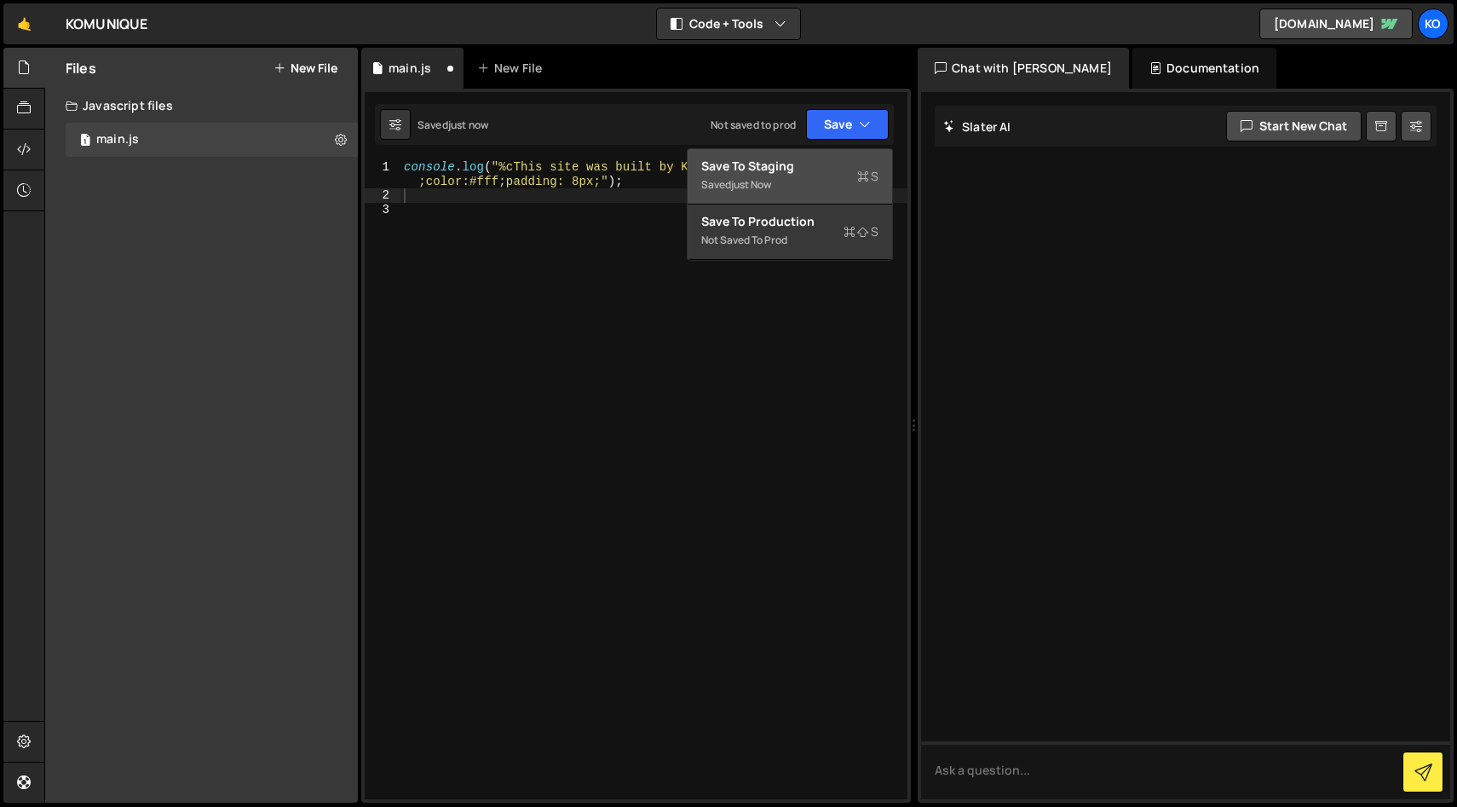
click at [747, 183] on div "just now" at bounding box center [751, 184] width 40 height 14
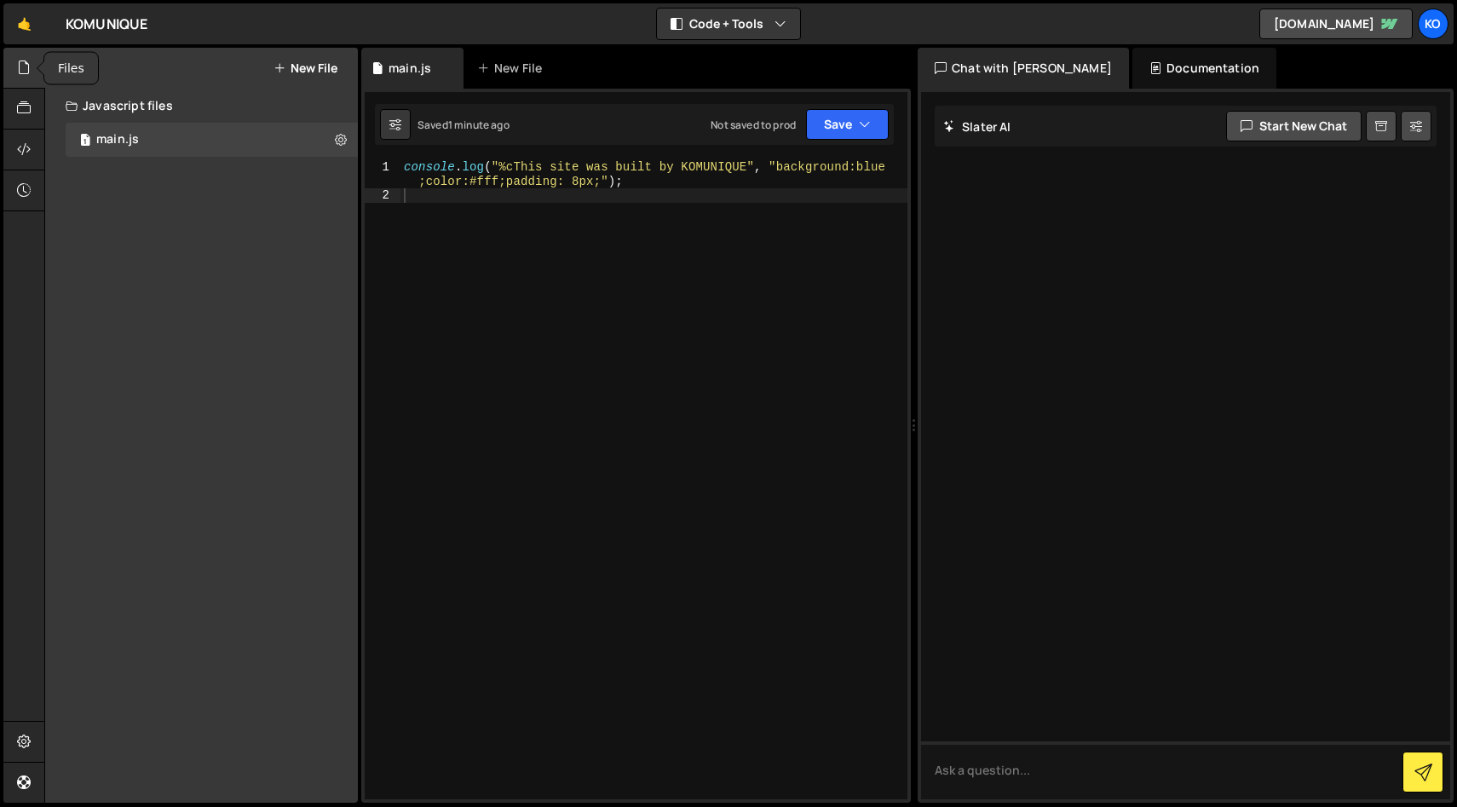
click at [26, 73] on icon at bounding box center [24, 67] width 14 height 19
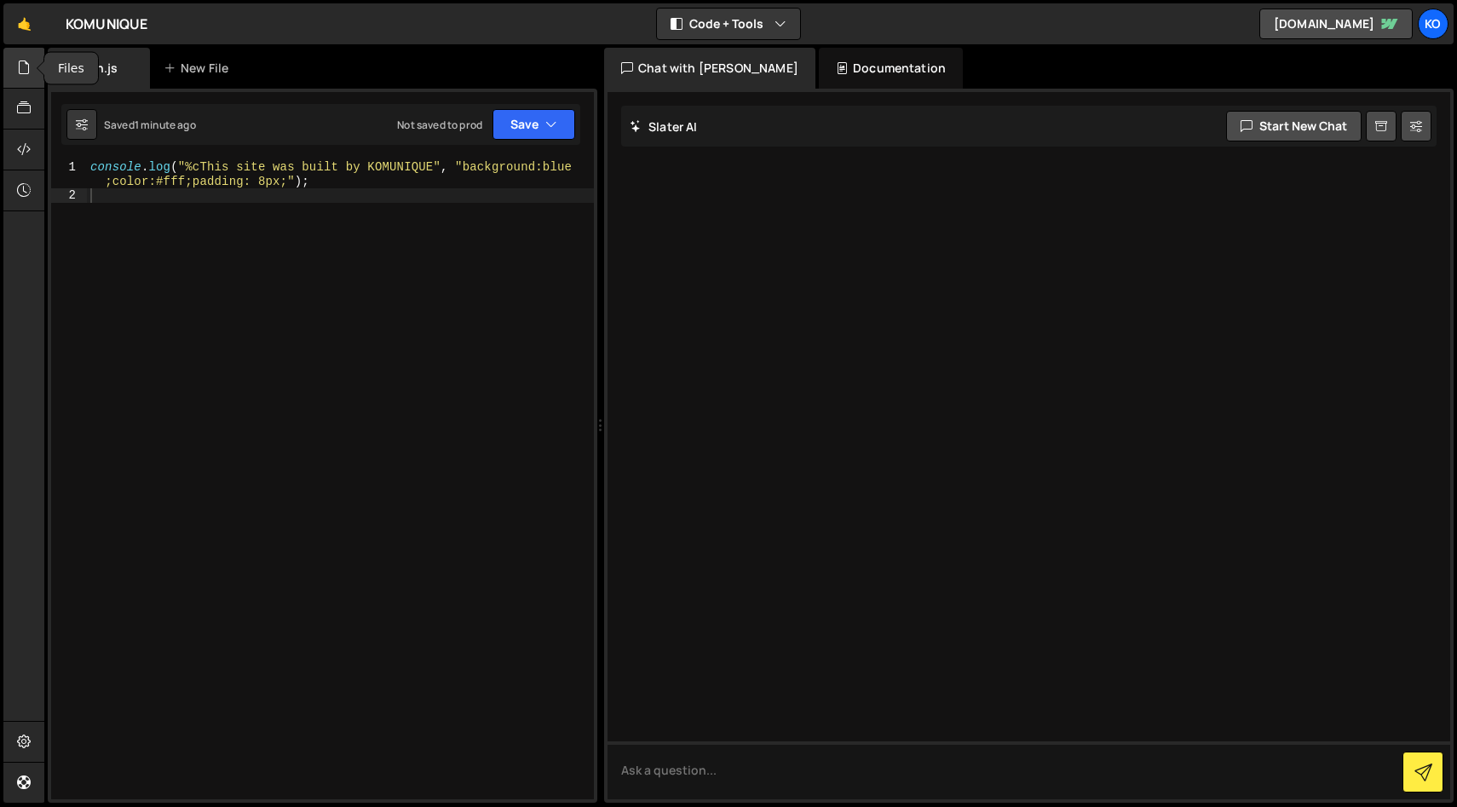
click at [24, 61] on icon at bounding box center [24, 67] width 14 height 19
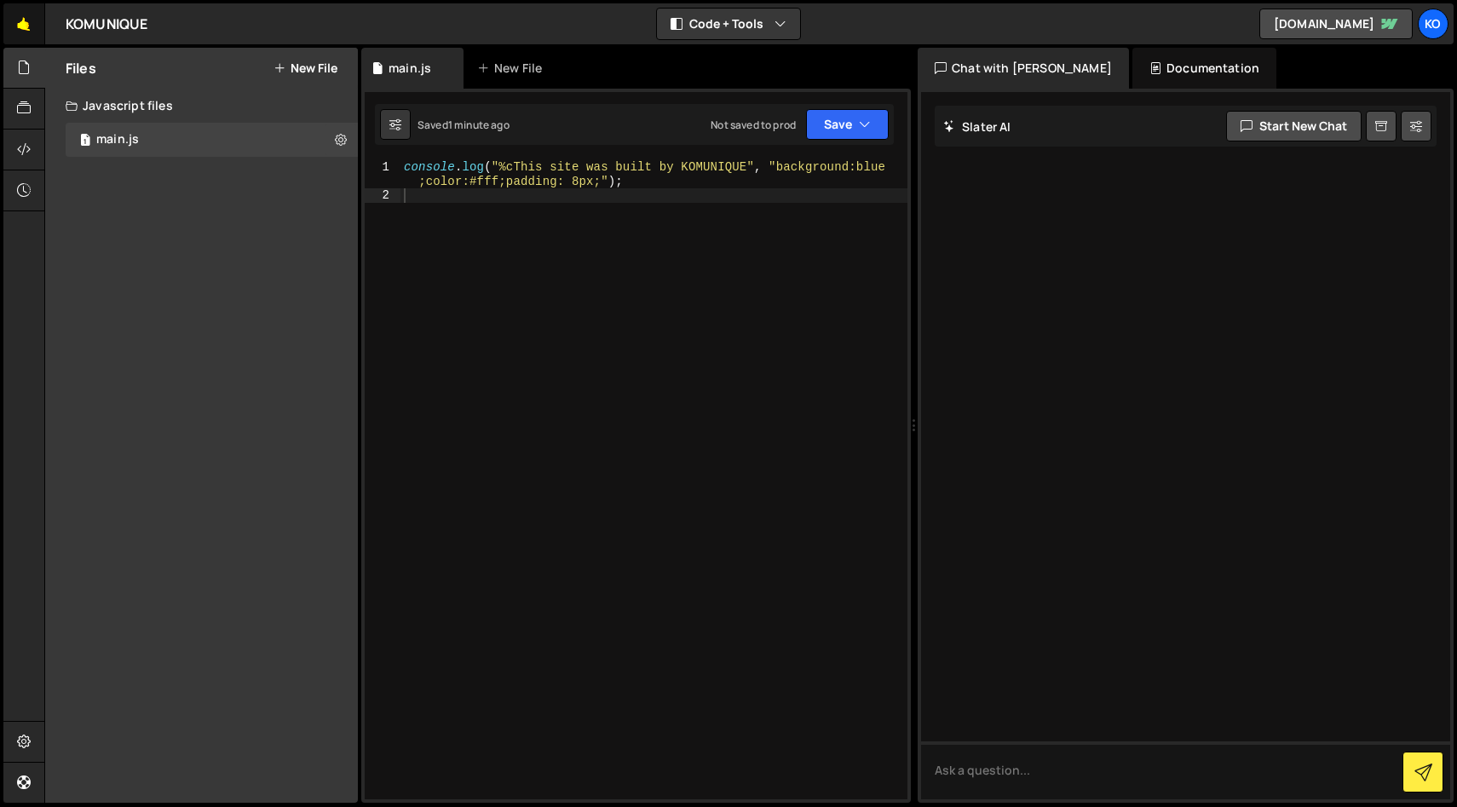
click at [26, 21] on link "🤙" at bounding box center [24, 23] width 42 height 41
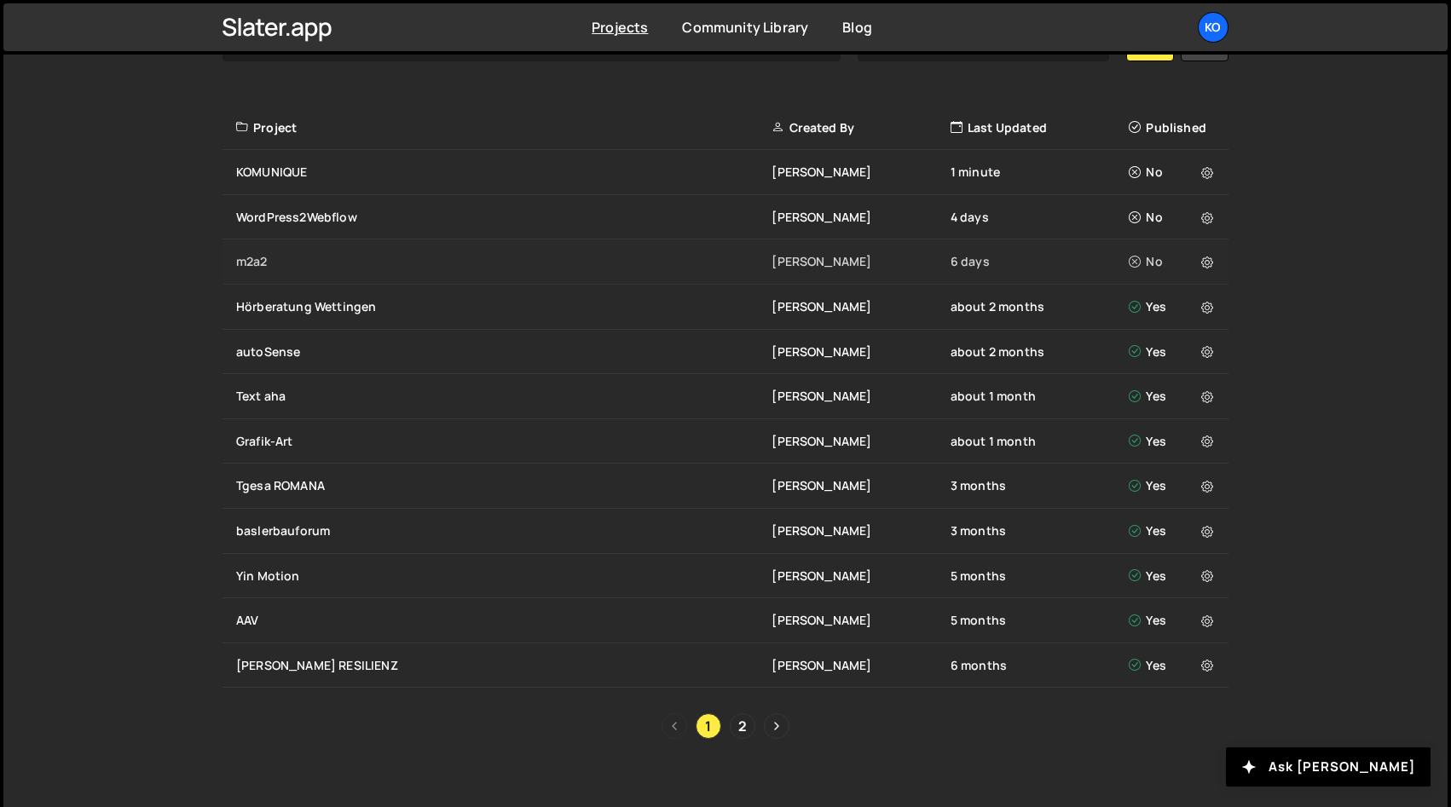
scroll to position [586, 0]
click at [270, 526] on div "baslerbauforum" at bounding box center [503, 529] width 535 height 17
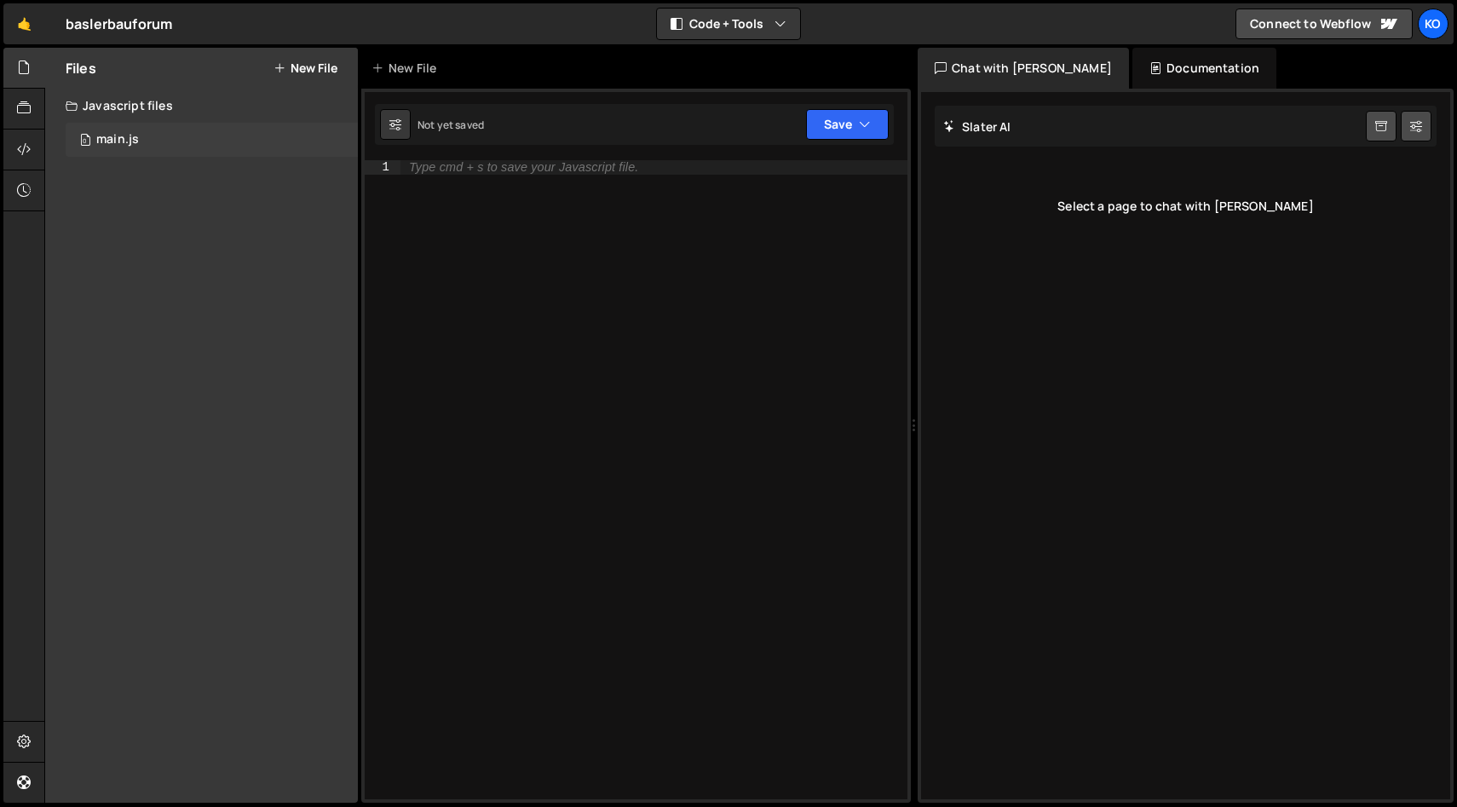
click at [94, 141] on div "0 main.js 0" at bounding box center [212, 140] width 292 height 34
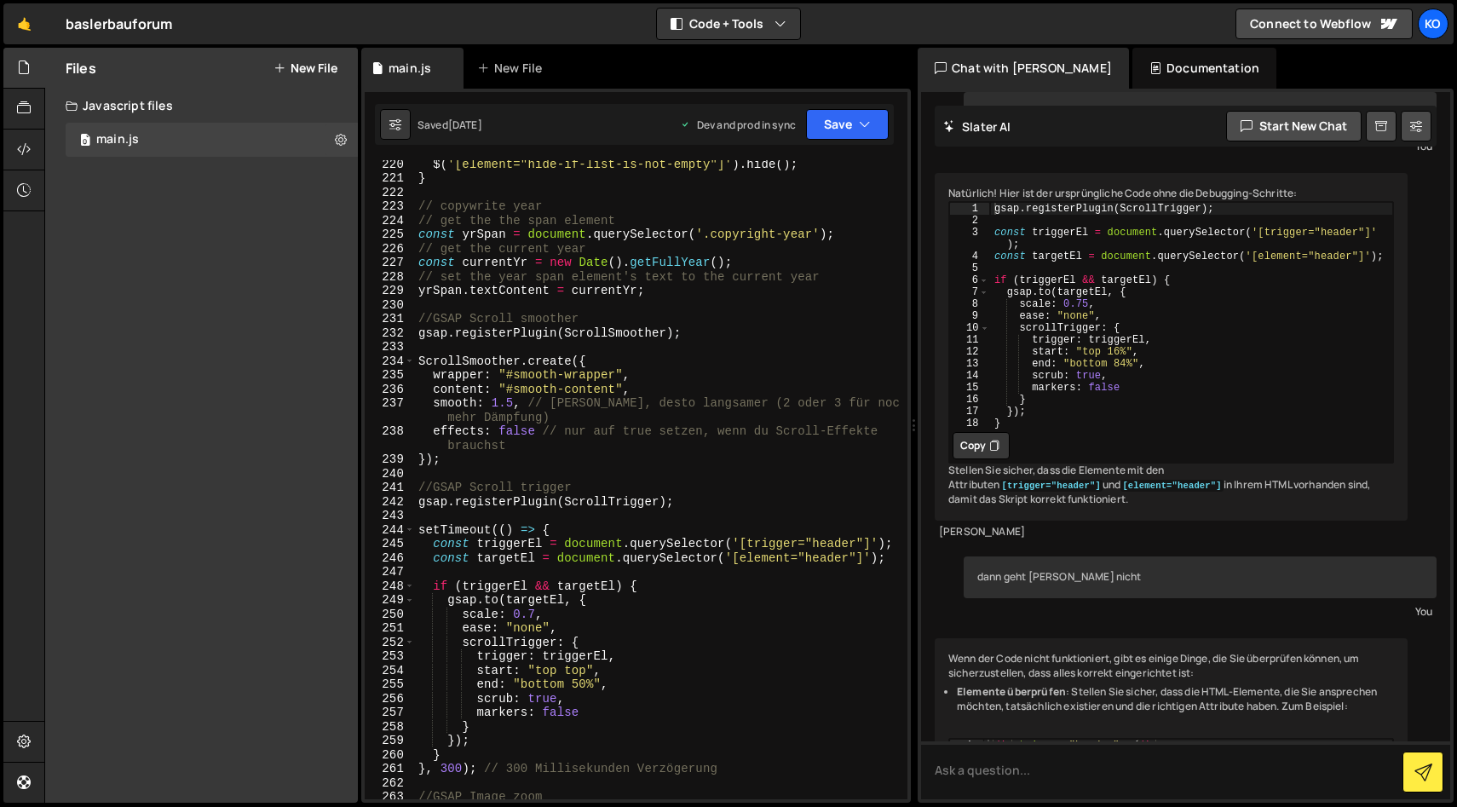
scroll to position [3344, 0]
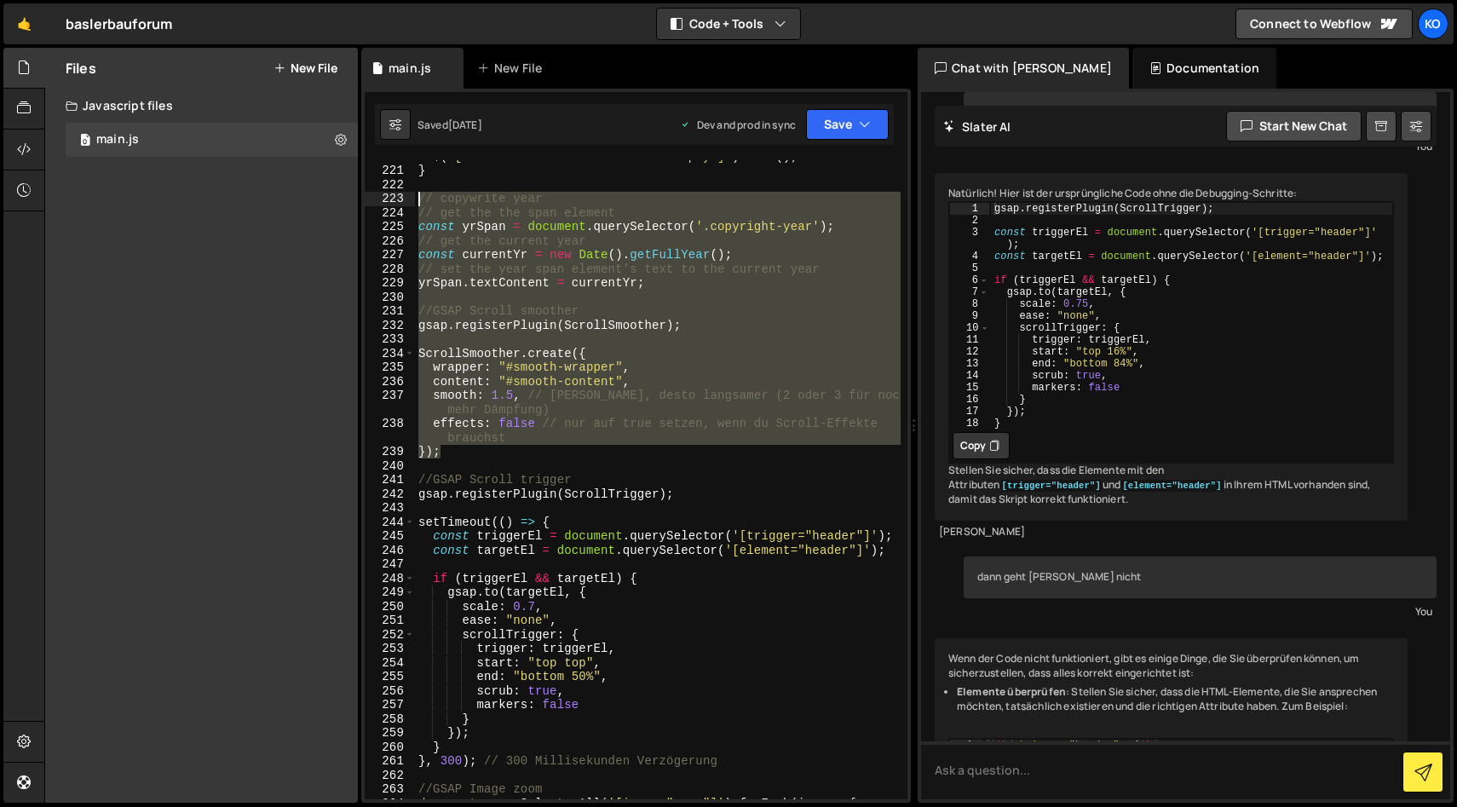
drag, startPoint x: 450, startPoint y: 455, endPoint x: 366, endPoint y: 194, distance: 274.1
click at [366, 194] on div "}); 220 221 222 223 224 225 226 227 228 229 230 231 232 233 234 235 236 237 238…" at bounding box center [636, 479] width 543 height 639
type textarea "// copywrite year // get the the span element"
click at [23, 29] on link "🤙" at bounding box center [24, 23] width 42 height 41
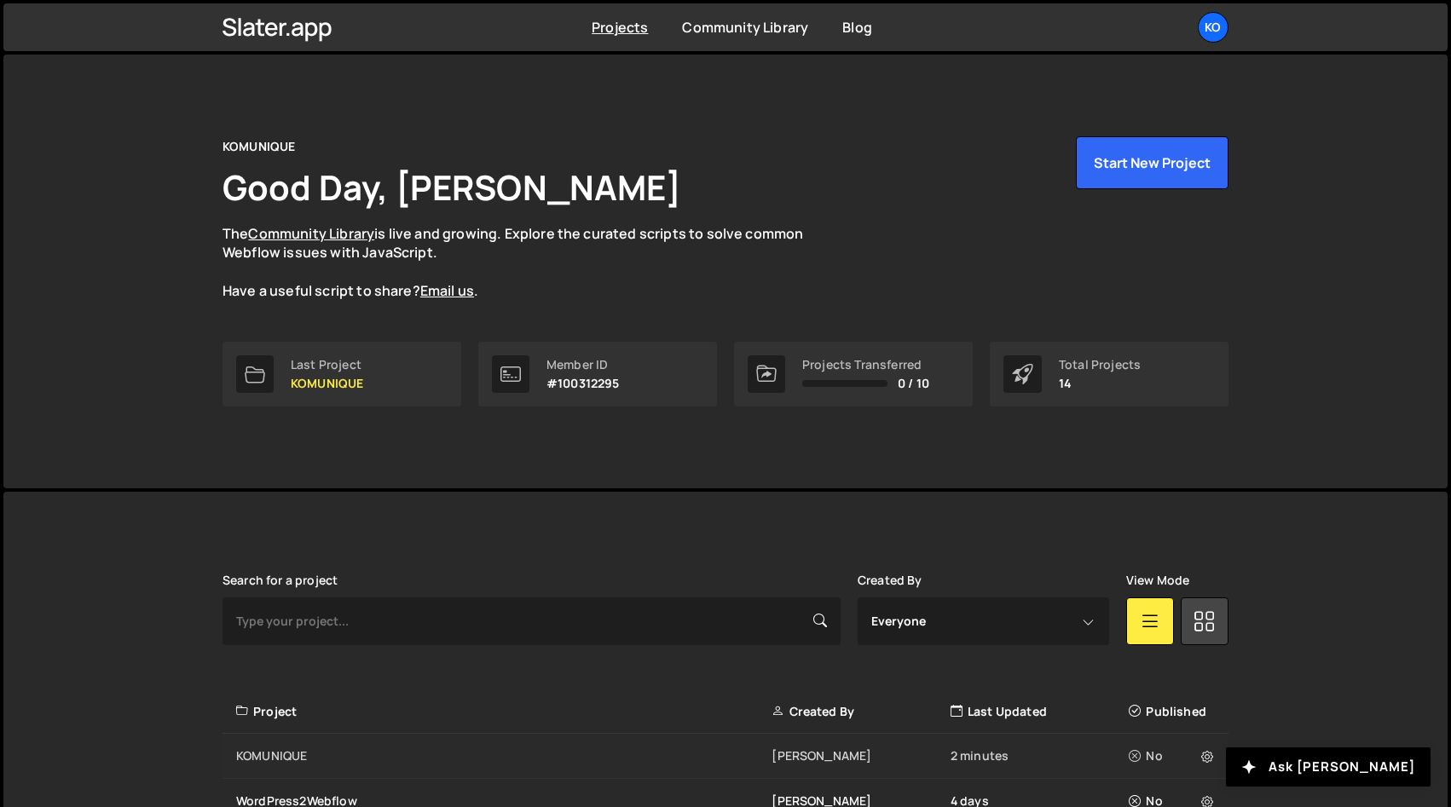
click at [289, 752] on div "KOMUNIQUE" at bounding box center [503, 755] width 535 height 17
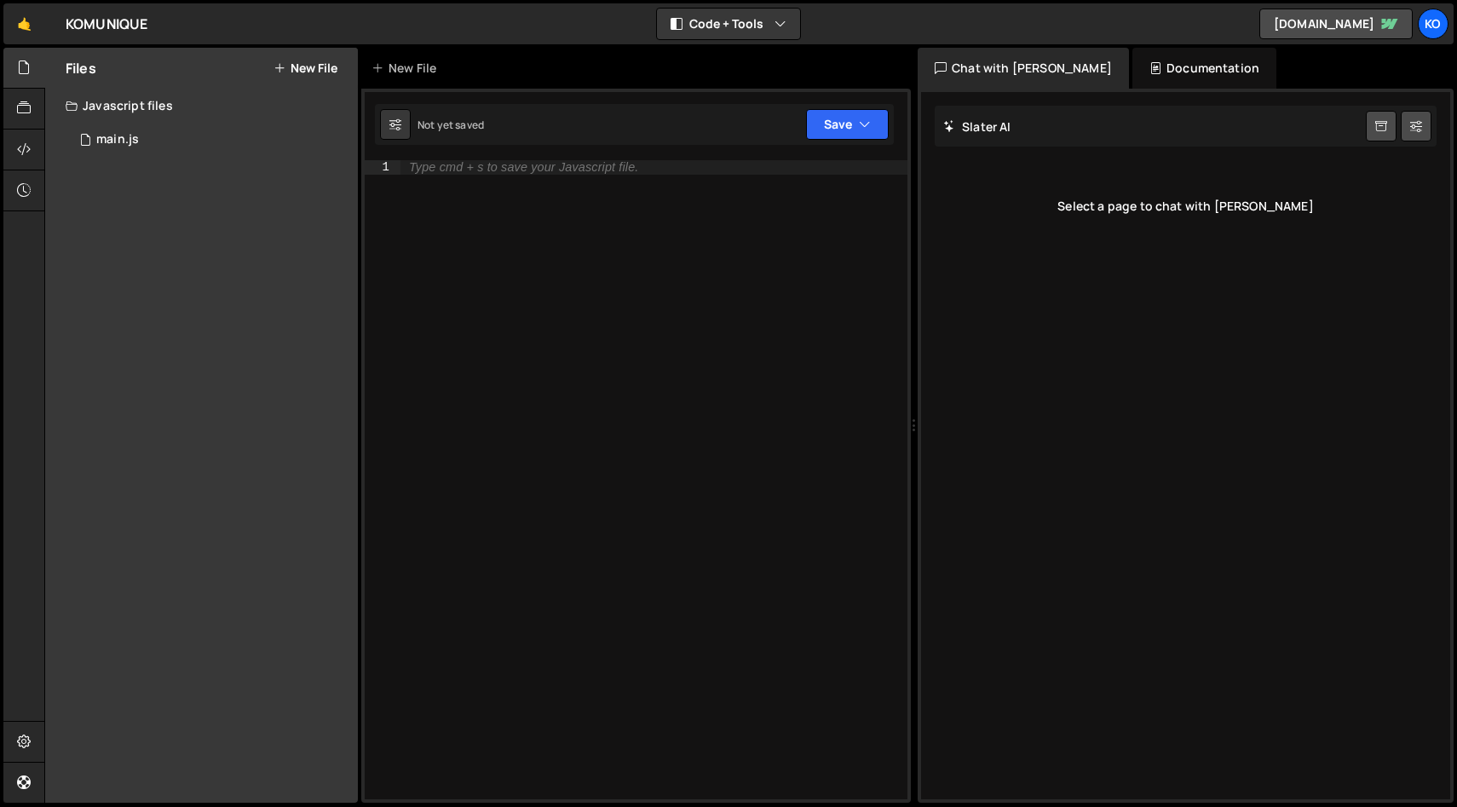
click at [447, 173] on div "Type cmd + s to save your Javascript file." at bounding box center [523, 167] width 229 height 13
click at [110, 140] on div "main.js" at bounding box center [117, 139] width 43 height 15
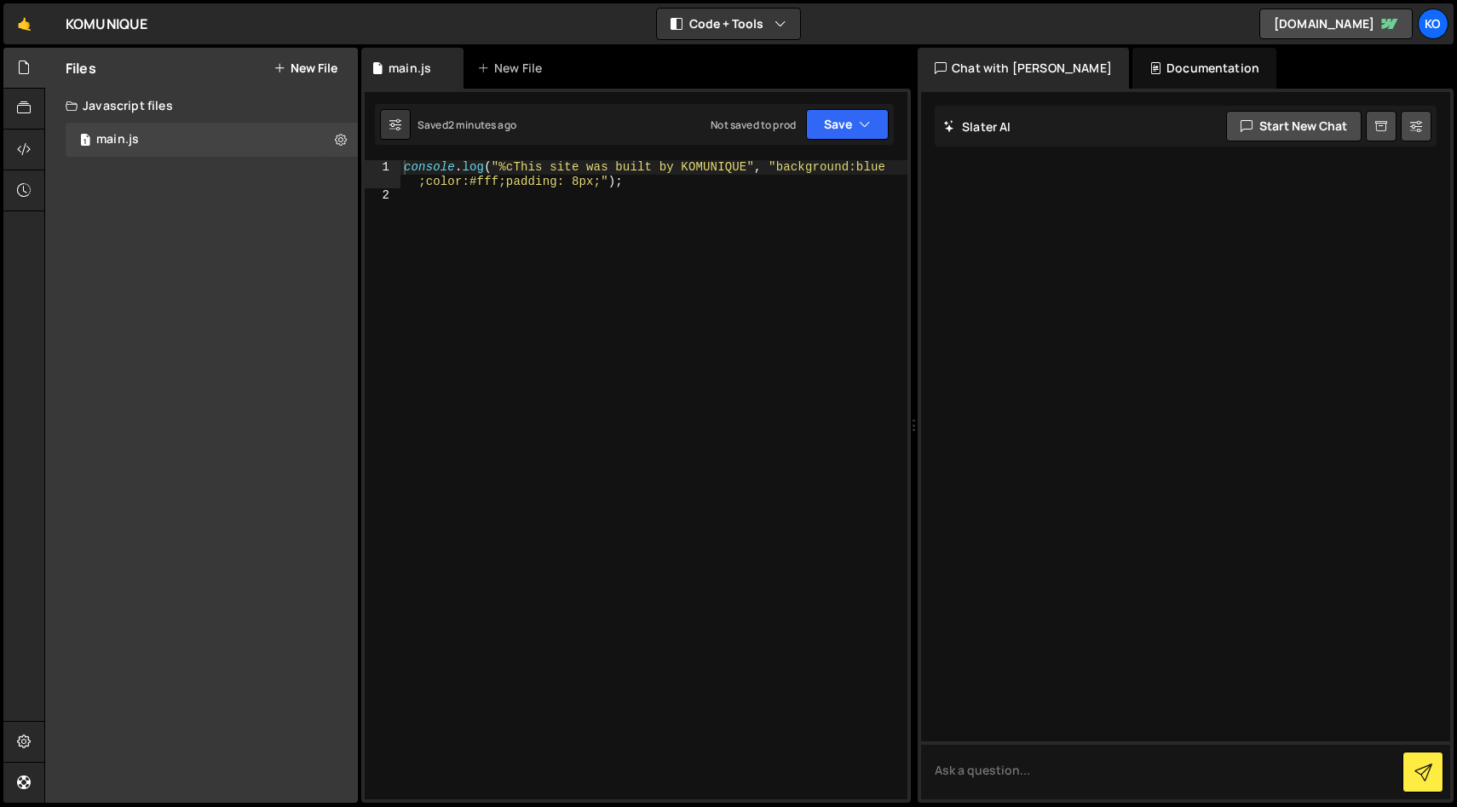
click at [459, 211] on div "console . log ( "%cThis site was built by KOMUNIQUE" , "background:blue ;color:…" at bounding box center [654, 501] width 507 height 682
paste textarea "});"
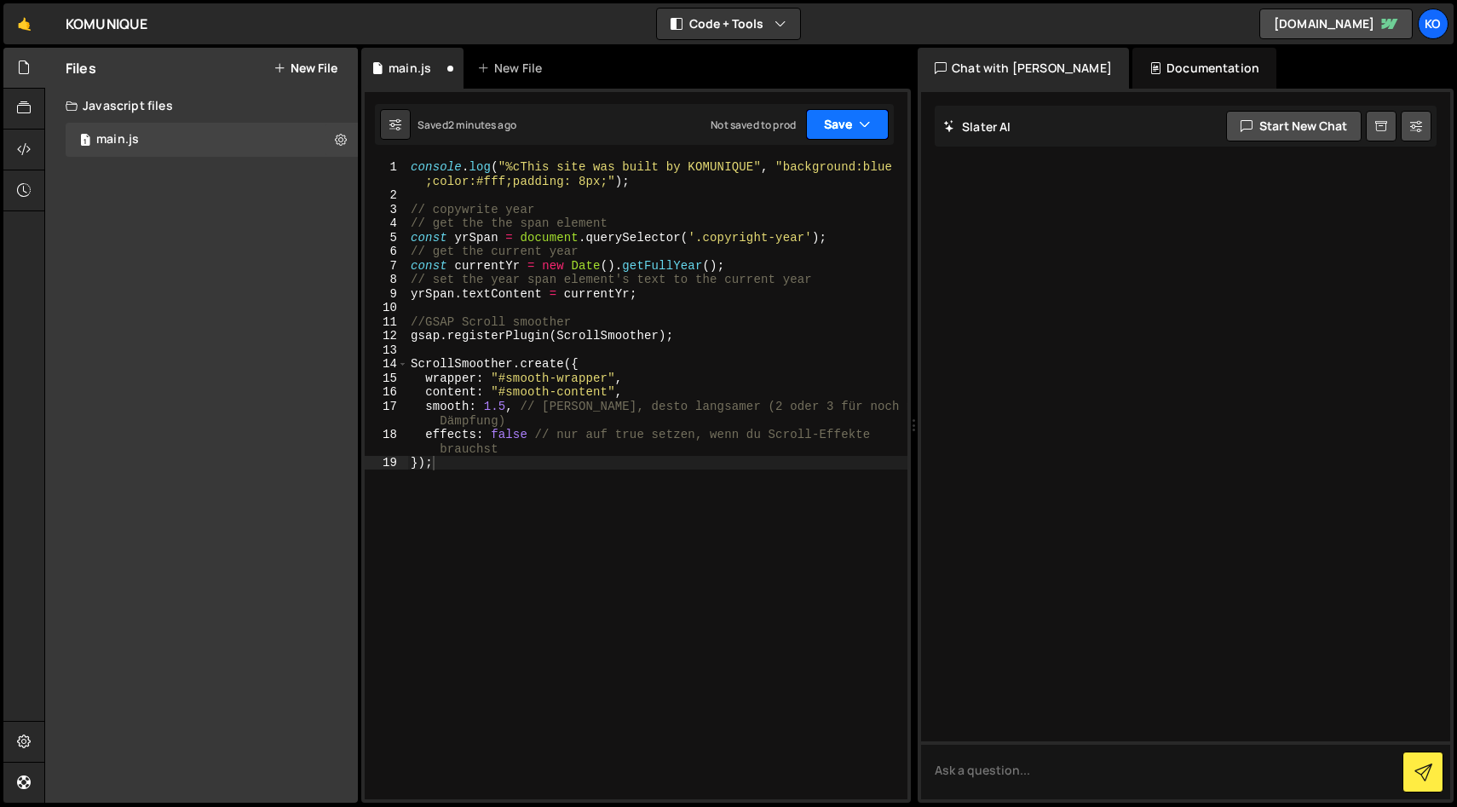
click at [835, 133] on button "Save" at bounding box center [847, 124] width 83 height 31
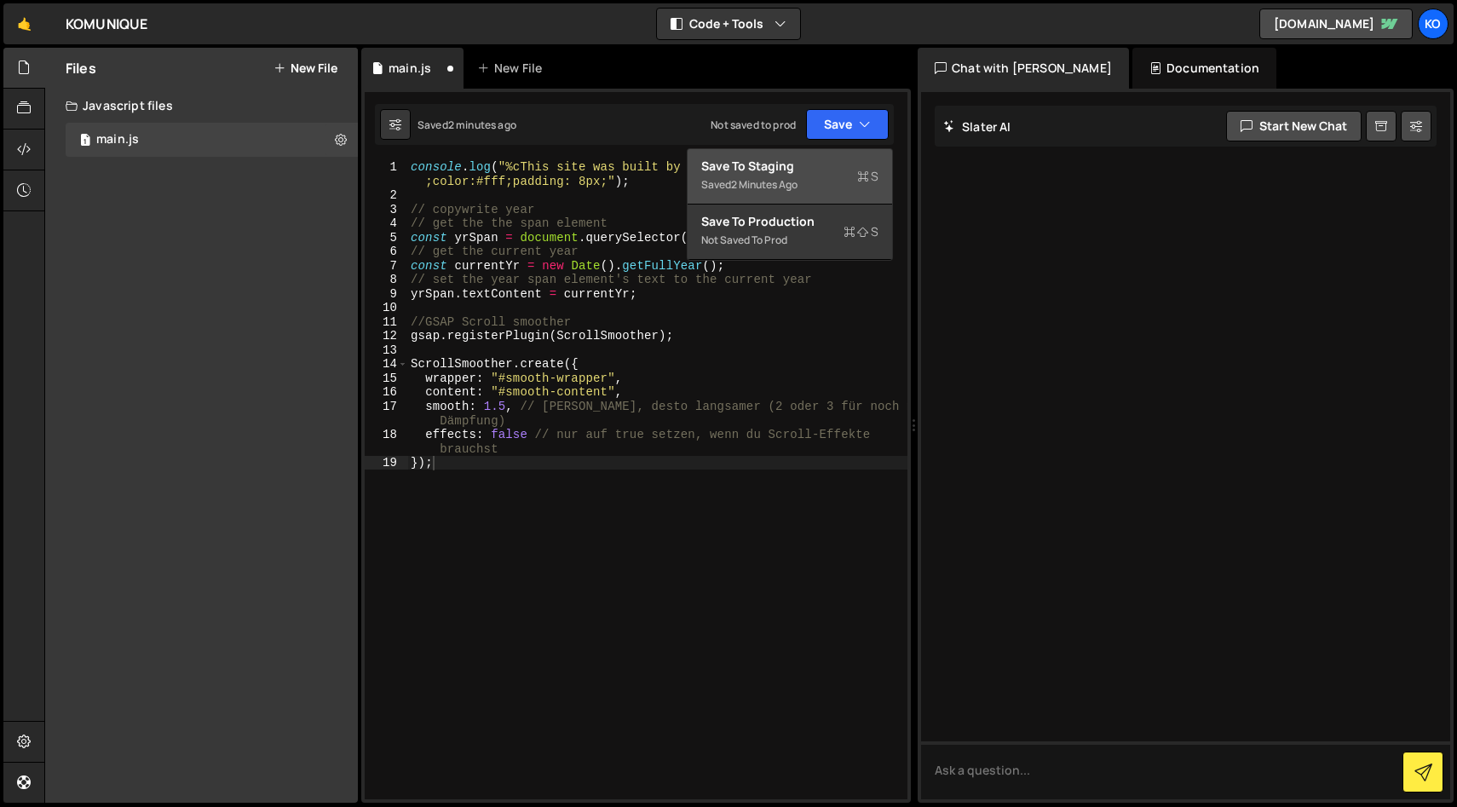
click at [764, 174] on div "Save to Staging S" at bounding box center [789, 166] width 177 height 17
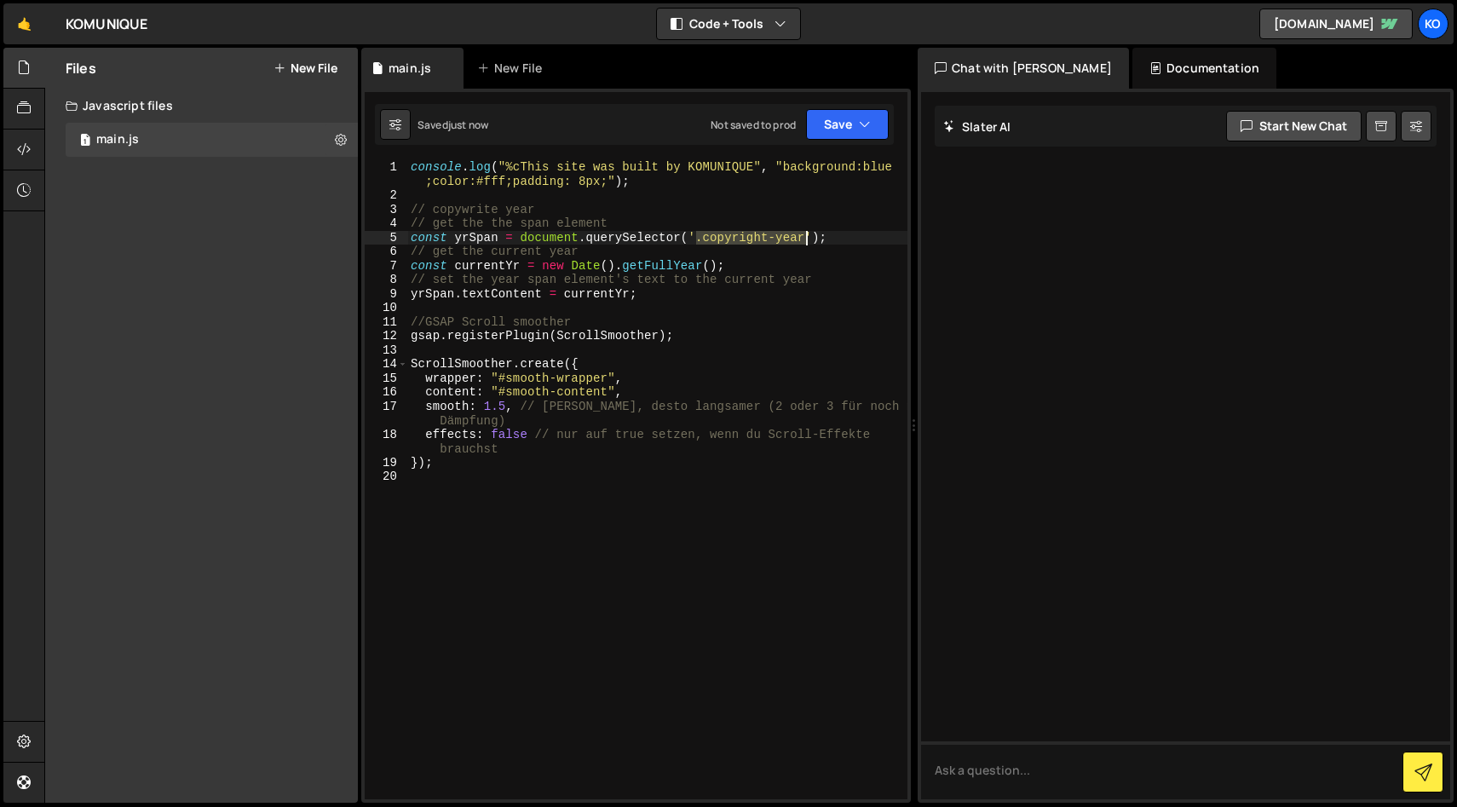
drag, startPoint x: 699, startPoint y: 239, endPoint x: 801, endPoint y: 234, distance: 102.4
click at [804, 234] on div "console . log ( "%cThis site was built by KOMUNIQUE" , "background:blue ;color:…" at bounding box center [657, 501] width 500 height 682
click at [827, 110] on button "Save" at bounding box center [847, 124] width 83 height 31
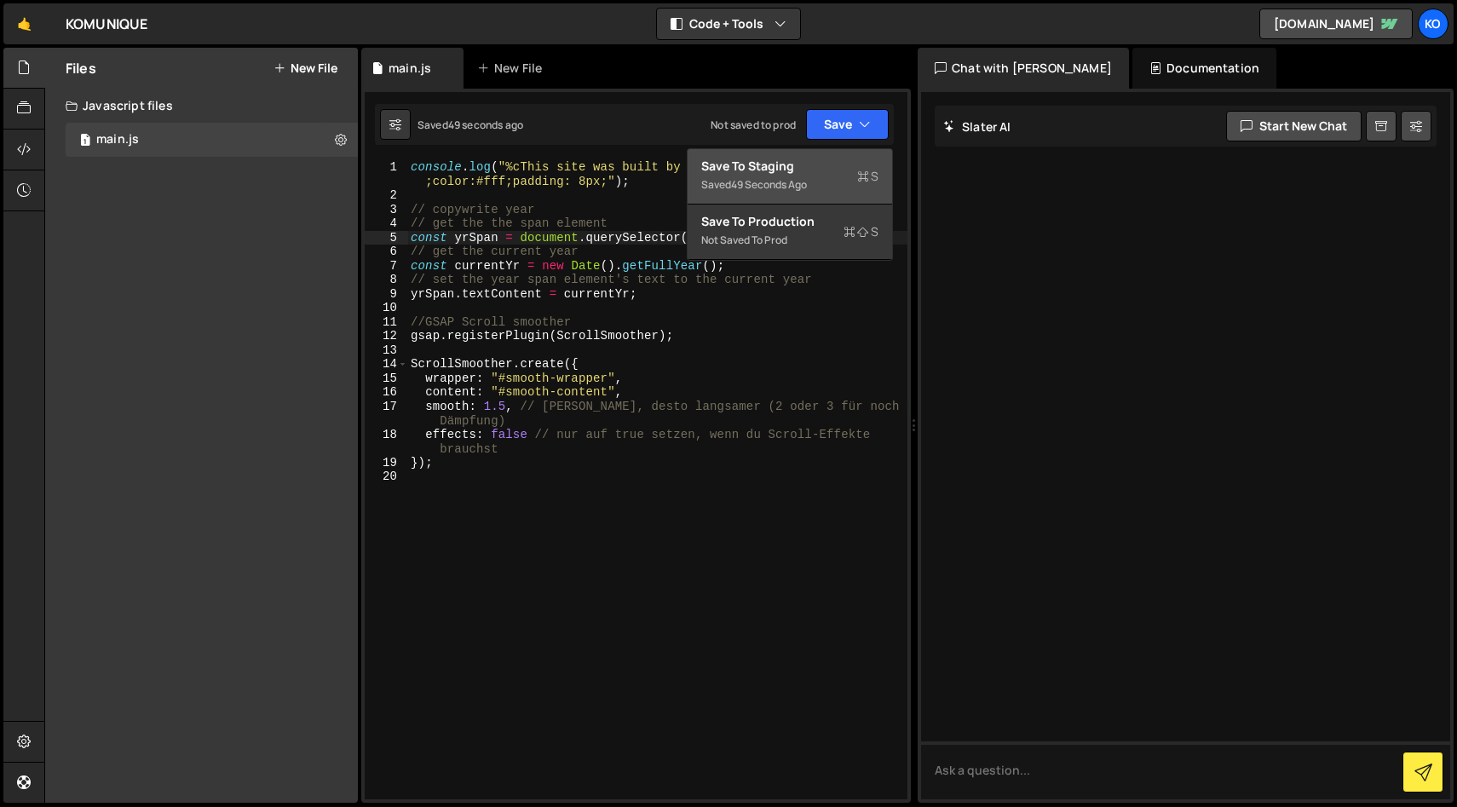
click at [770, 164] on div "Save to Staging S" at bounding box center [789, 166] width 177 height 17
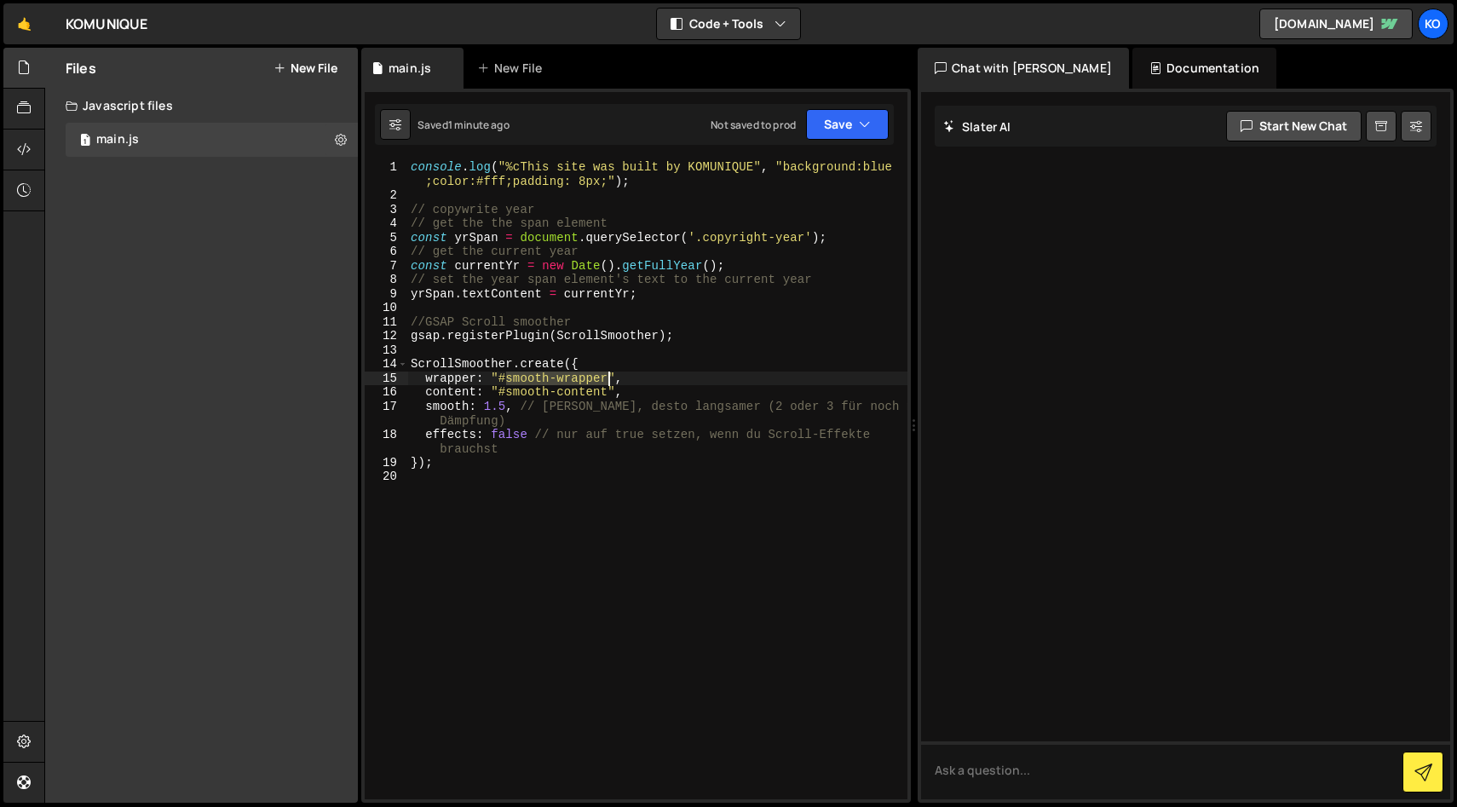
drag, startPoint x: 506, startPoint y: 381, endPoint x: 606, endPoint y: 381, distance: 99.7
click at [606, 381] on div "console . log ( "%cThis site was built by KOMUNIQUE" , "background:blue ;color:…" at bounding box center [657, 501] width 500 height 682
drag, startPoint x: 508, startPoint y: 395, endPoint x: 605, endPoint y: 390, distance: 97.3
click at [605, 390] on div "console . log ( "%cThis site was built by KOMUNIQUE" , "background:blue ;color:…" at bounding box center [657, 501] width 500 height 682
type textarea "content: "#smooth-content","
